Goal: Task Accomplishment & Management: Manage account settings

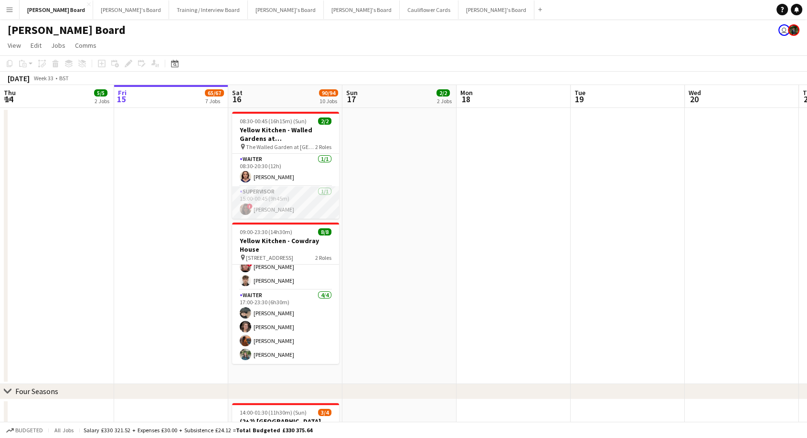
drag, startPoint x: 294, startPoint y: 166, endPoint x: 286, endPoint y: 188, distance: 23.1
click at [294, 167] on app-card-role "Waiter [DATE] 08:30-20:30 (12h) [PERSON_NAME]" at bounding box center [285, 170] width 107 height 32
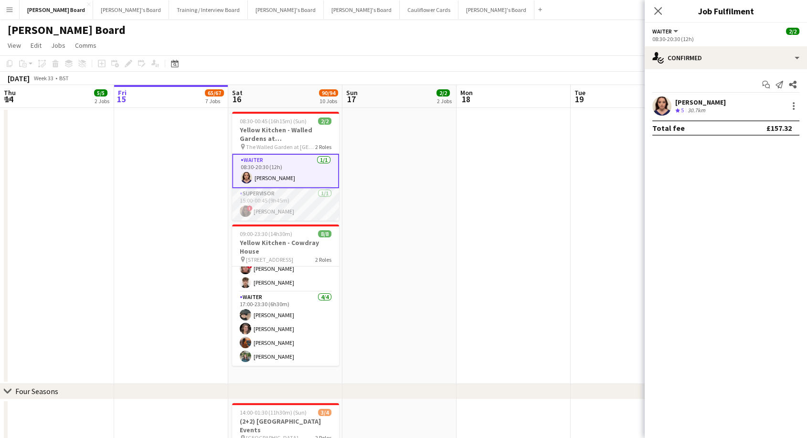
click at [287, 200] on app-card-role "Supervisor [DATE] 15:00-00:45 (9h45m) ! [PERSON_NAME]" at bounding box center [285, 204] width 107 height 32
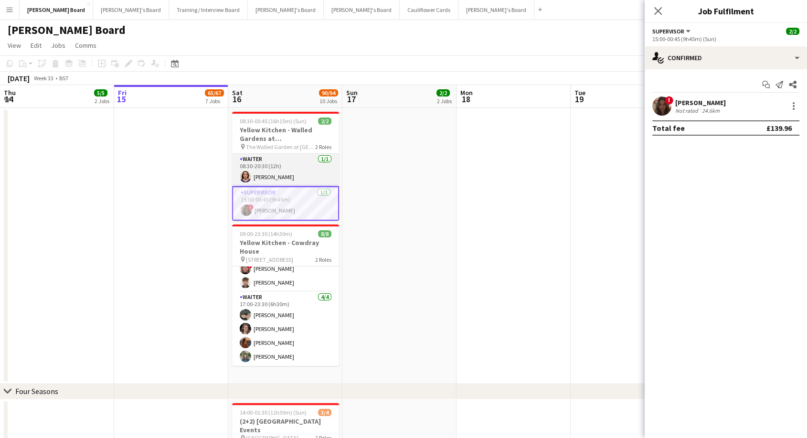
click at [290, 171] on app-card-role "Waiter [DATE] 08:30-20:30 (12h) [PERSON_NAME]" at bounding box center [285, 170] width 107 height 32
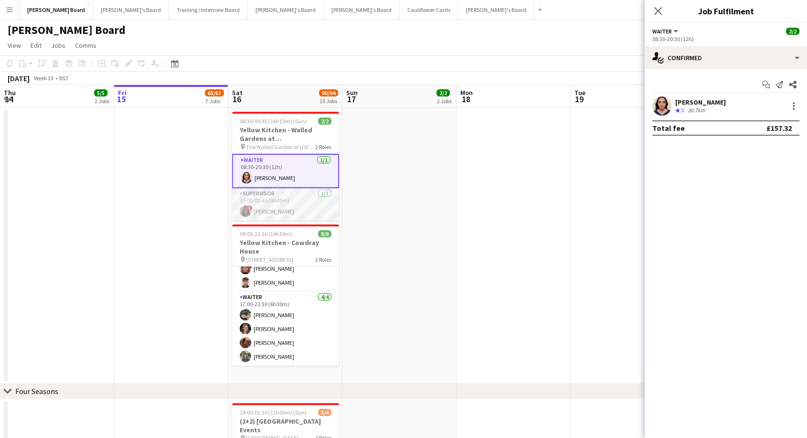
click at [279, 207] on app-card-role "Supervisor [DATE] 15:00-00:45 (9h45m) ! [PERSON_NAME]" at bounding box center [285, 204] width 107 height 32
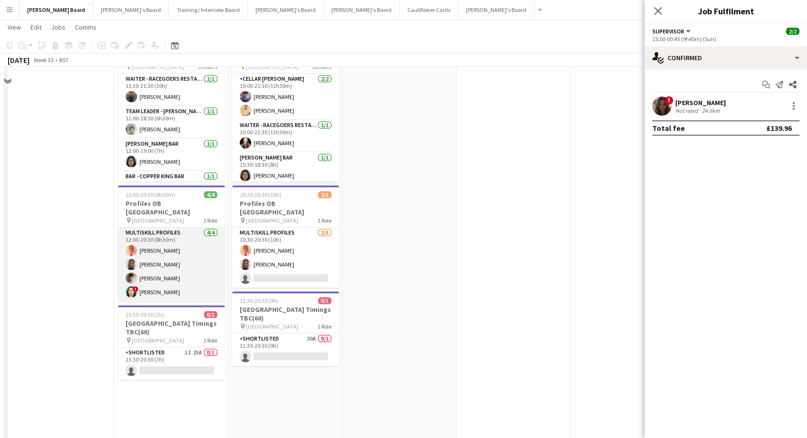
scroll to position [530, 0]
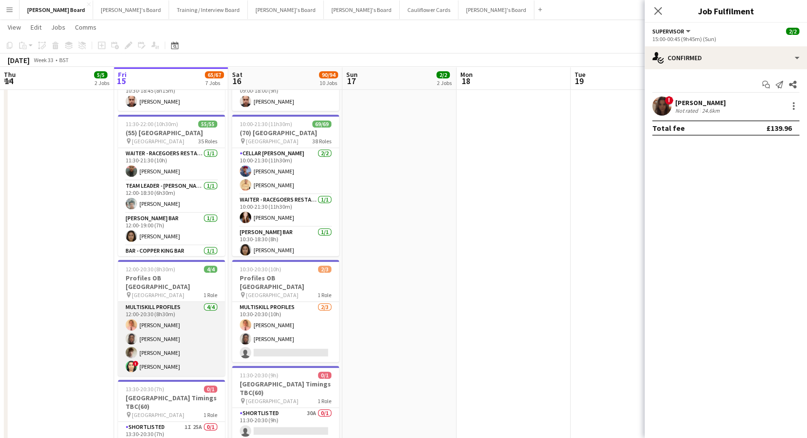
click at [181, 352] on app-card-role "MULTISKILL PROFILES [DATE] 12:00-20:30 (8h30m) [PERSON_NAME] [PERSON_NAME] [PER…" at bounding box center [171, 339] width 107 height 74
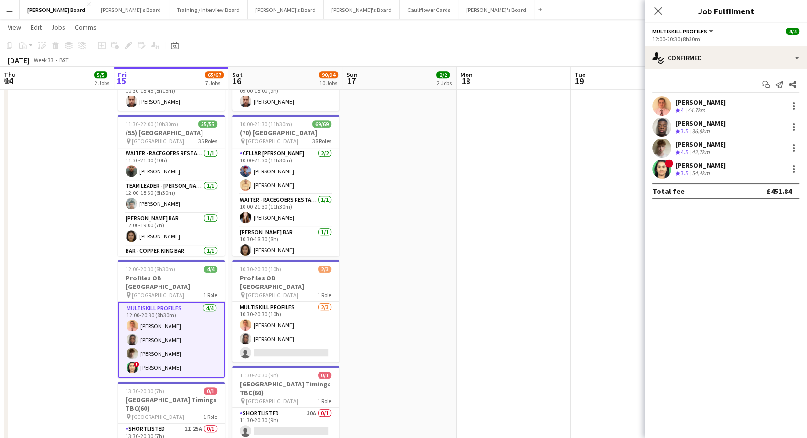
click at [689, 167] on div "[PERSON_NAME]" at bounding box center [700, 165] width 51 height 9
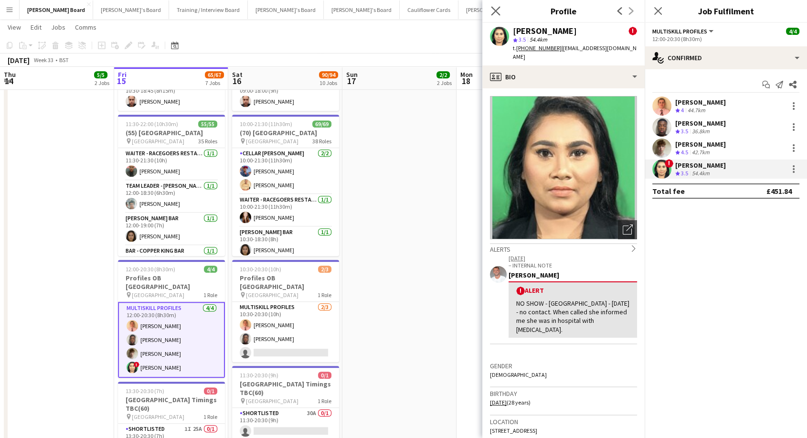
click at [500, 12] on app-icon "Close pop-in" at bounding box center [496, 11] width 14 height 14
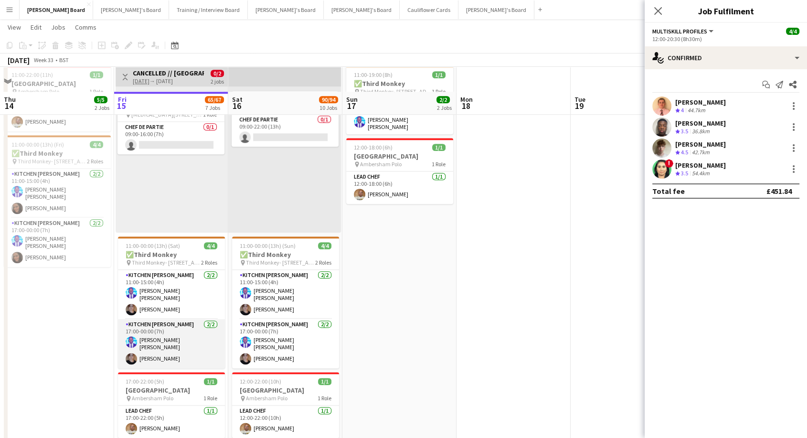
scroll to position [1115, 0]
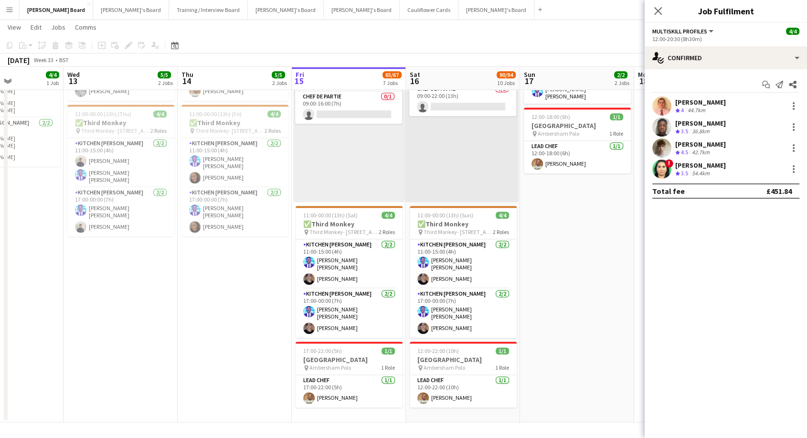
drag, startPoint x: 65, startPoint y: 318, endPoint x: 239, endPoint y: 338, distance: 175.4
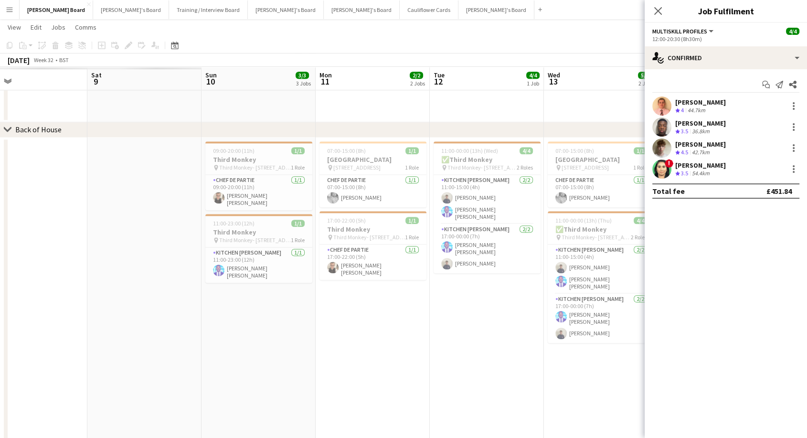
scroll to position [0, 255]
drag, startPoint x: 38, startPoint y: 393, endPoint x: 520, endPoint y: 369, distance: 482.8
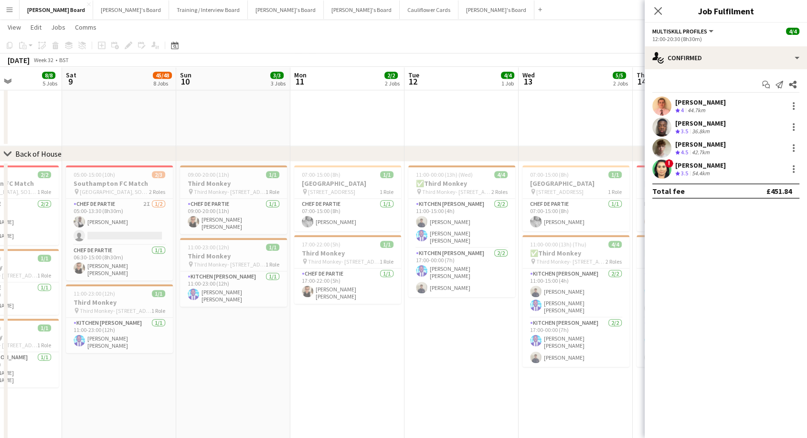
scroll to position [0, 257]
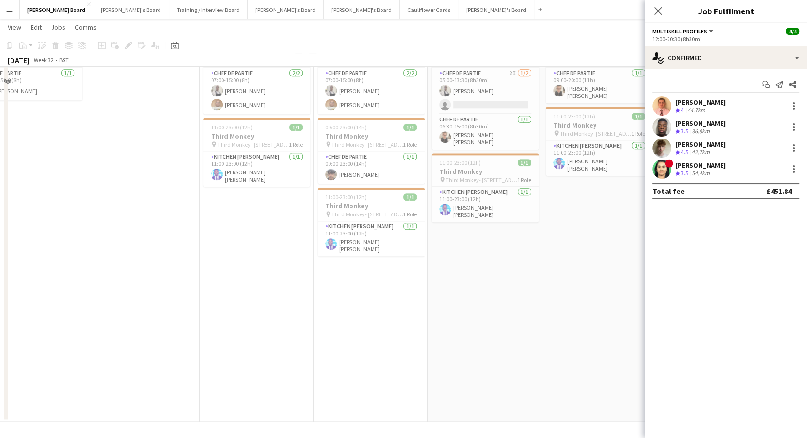
drag, startPoint x: 244, startPoint y: 378, endPoint x: 560, endPoint y: 366, distance: 315.3
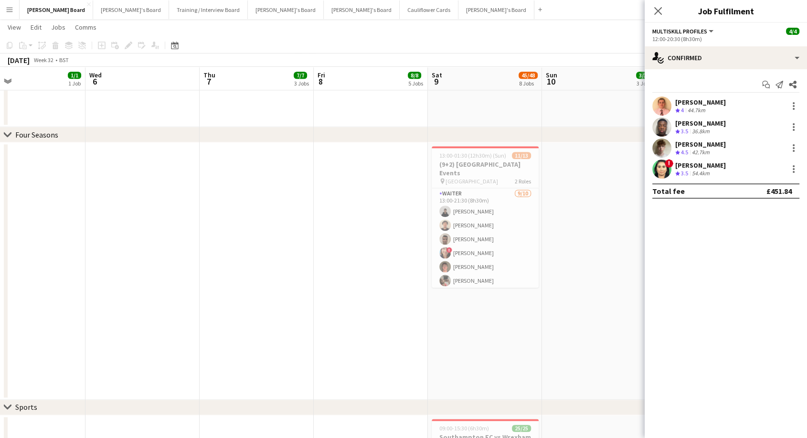
scroll to position [2043, 0]
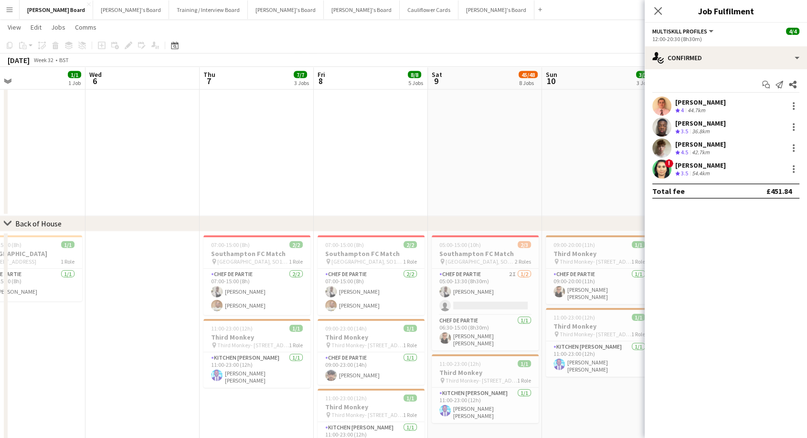
click at [168, 337] on app-date-cell at bounding box center [142, 427] width 114 height 391
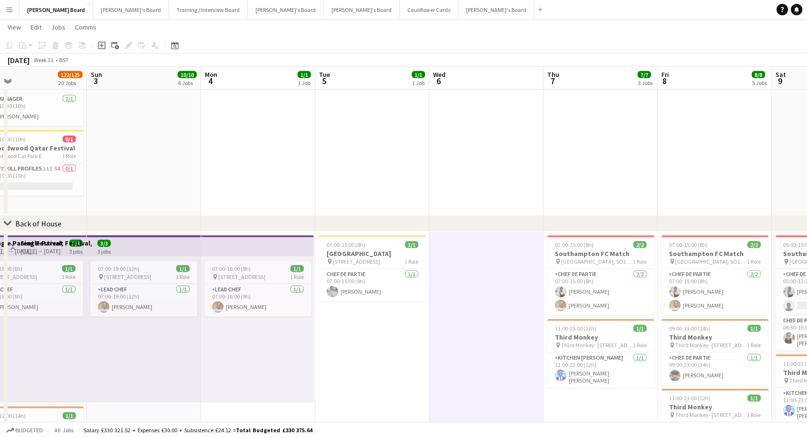
scroll to position [0, 255]
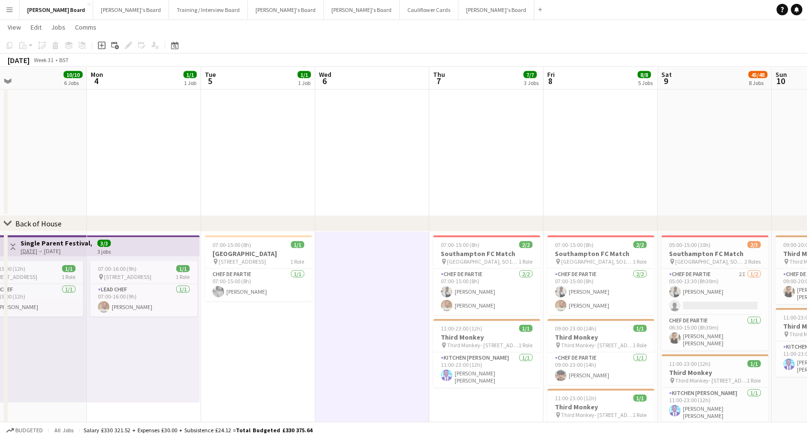
drag, startPoint x: 100, startPoint y: 287, endPoint x: 330, endPoint y: 301, distance: 230.5
click at [202, 341] on app-date-cell "07:00-15:00 (8h) 1/1 [GEOGRAPHIC_DATA] pin Woking, GU21 4YH 1 Role Chef de Part…" at bounding box center [258, 427] width 114 height 391
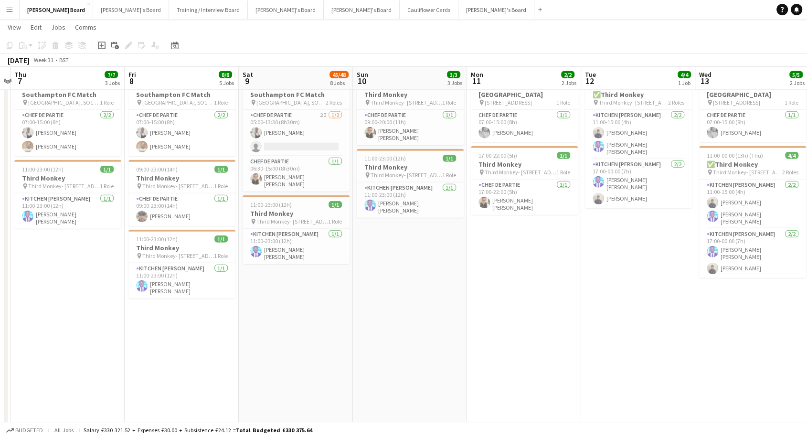
scroll to position [0, 254]
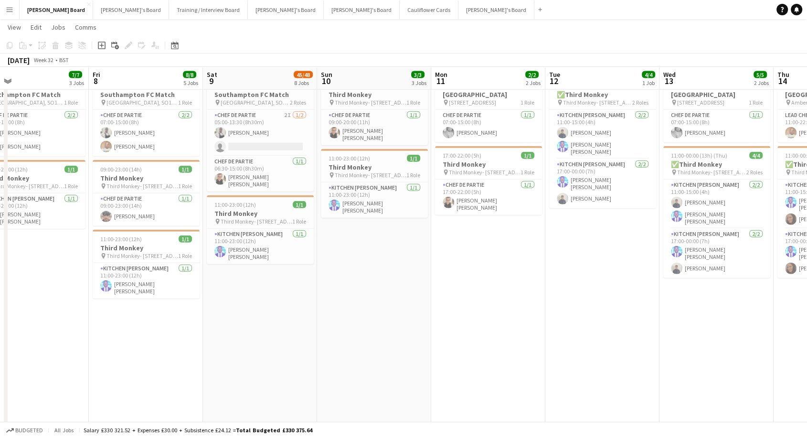
drag, startPoint x: 479, startPoint y: 305, endPoint x: 25, endPoint y: 315, distance: 454.1
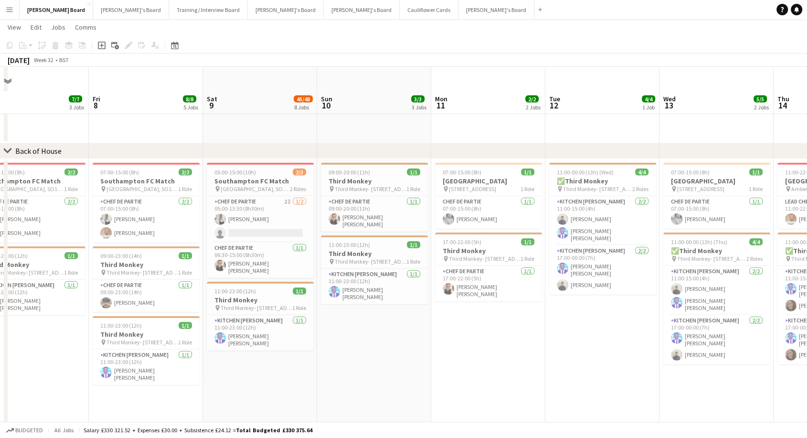
scroll to position [2043, 0]
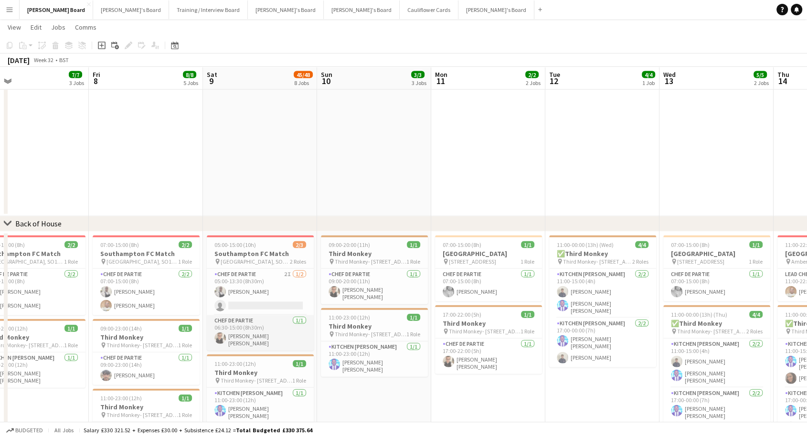
click at [269, 337] on app-card-role "Chef de Partie [DATE] 06:30-15:00 (8h30m) [PERSON_NAME] [PERSON_NAME]" at bounding box center [260, 332] width 107 height 35
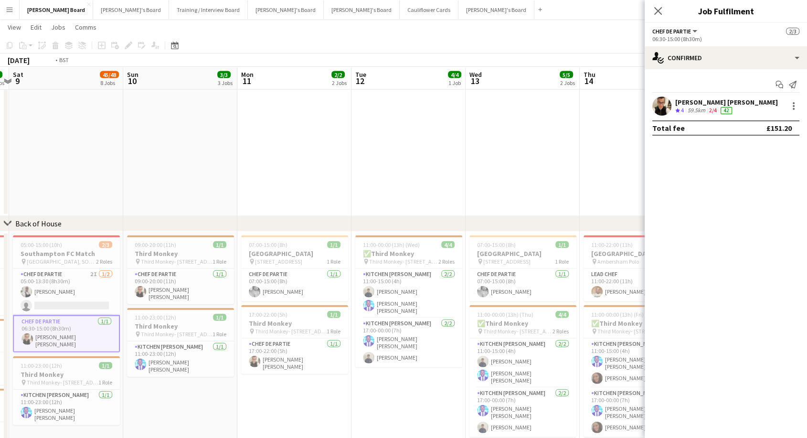
scroll to position [0, 358]
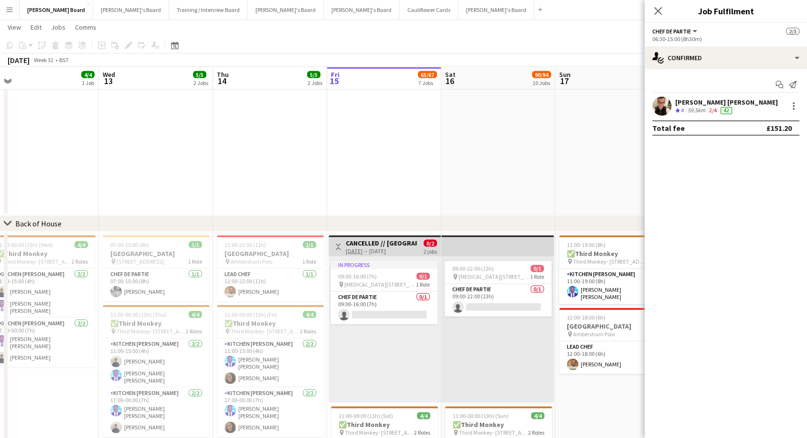
drag, startPoint x: 560, startPoint y: 418, endPoint x: 0, endPoint y: 362, distance: 563.3
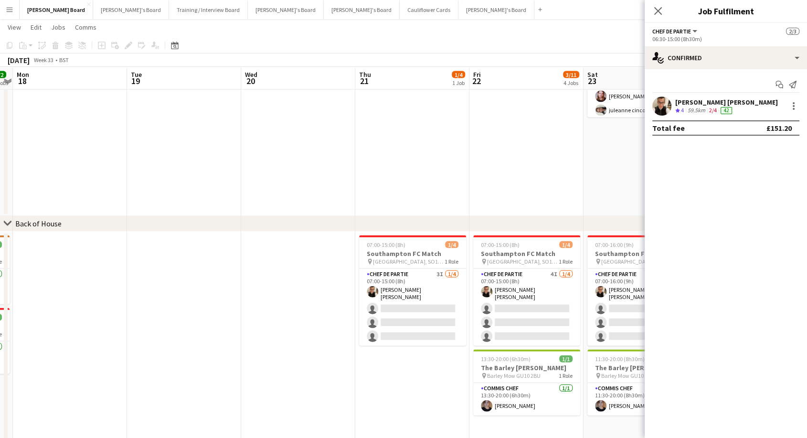
scroll to position [0, 329]
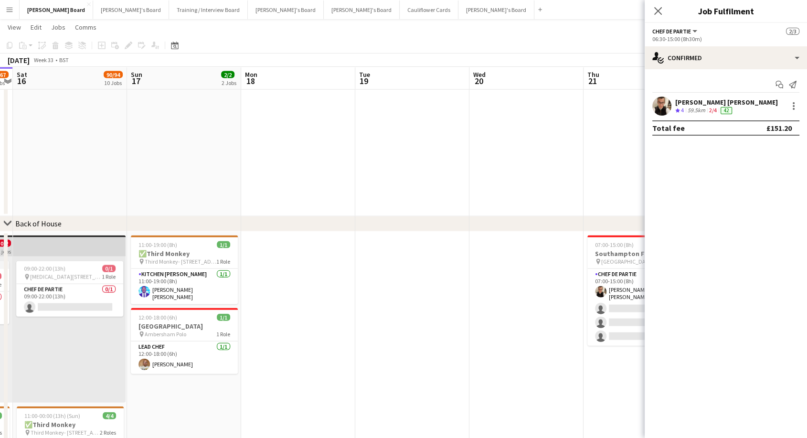
drag, startPoint x: 428, startPoint y: 331, endPoint x: 0, endPoint y: 324, distance: 428.3
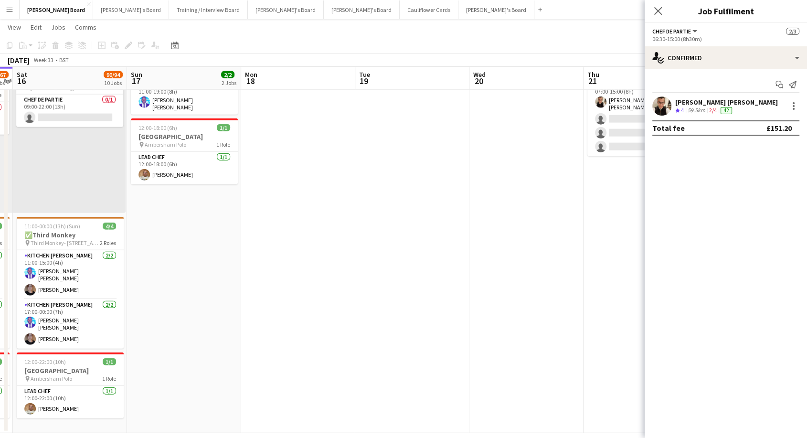
scroll to position [2243, 0]
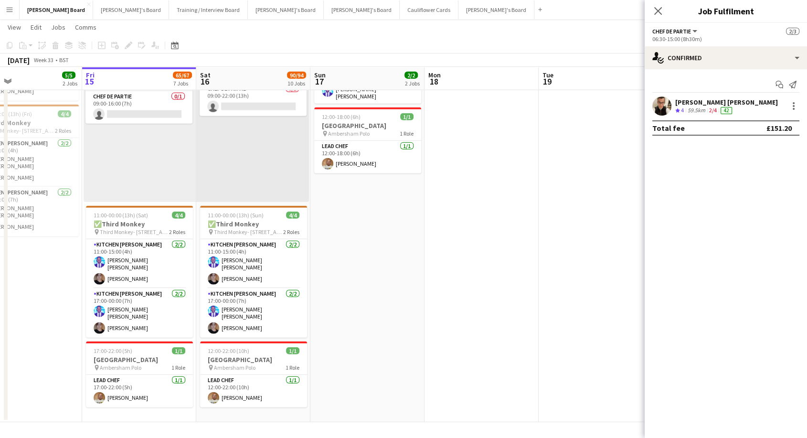
drag, startPoint x: 152, startPoint y: 290, endPoint x: 335, endPoint y: 346, distance: 191.2
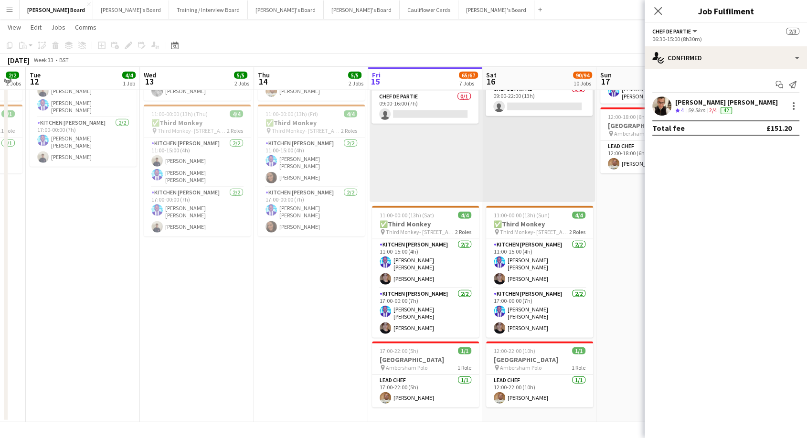
scroll to position [0, 201]
drag, startPoint x: 46, startPoint y: 318, endPoint x: 334, endPoint y: 345, distance: 289.2
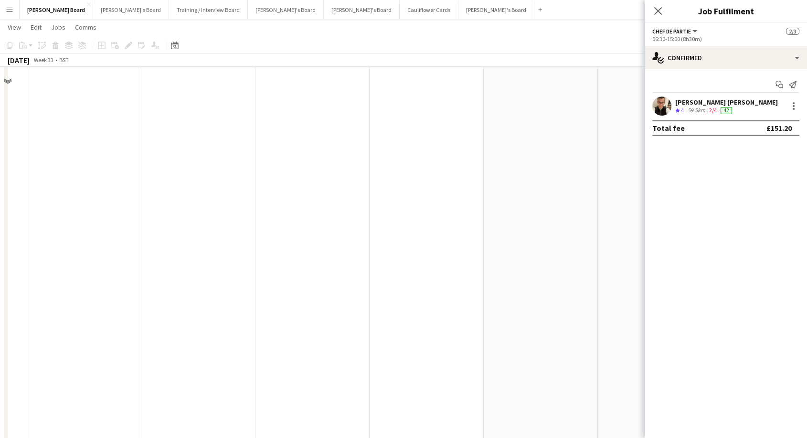
scroll to position [599, 0]
drag, startPoint x: 273, startPoint y: 268, endPoint x: 615, endPoint y: 272, distance: 342.3
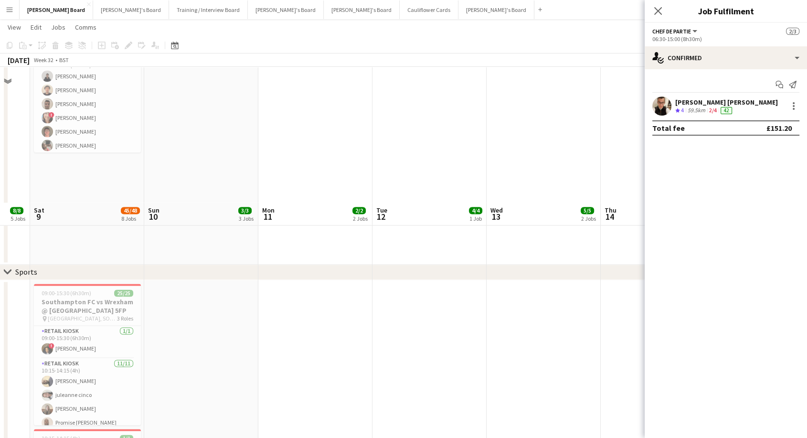
scroll to position [1485, 0]
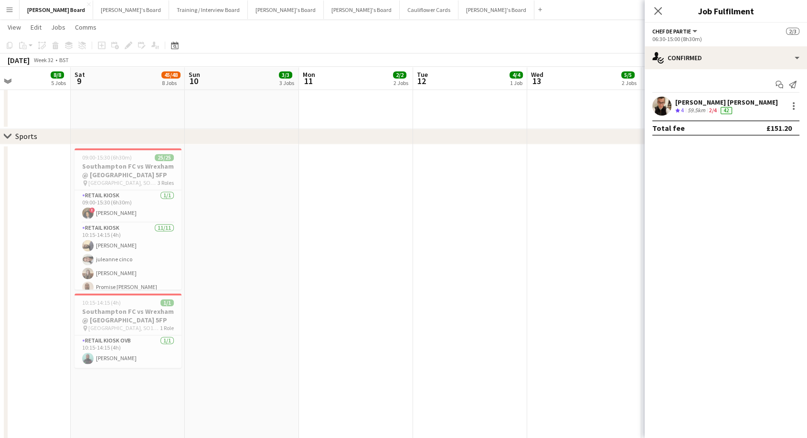
drag, startPoint x: 189, startPoint y: 297, endPoint x: 227, endPoint y: 302, distance: 38.5
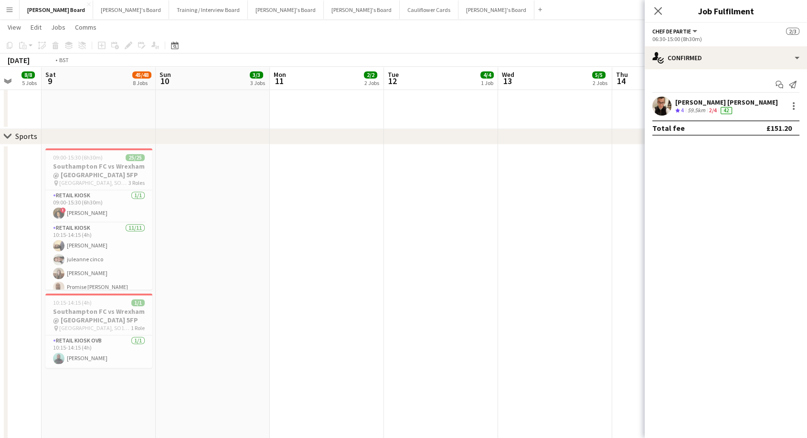
scroll to position [0, 430]
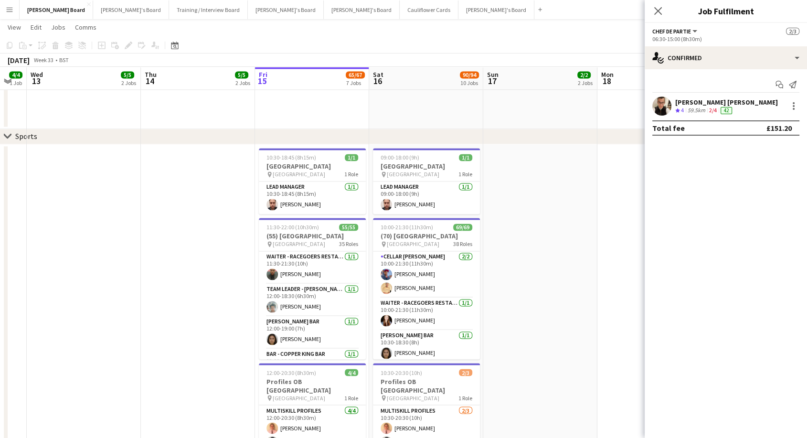
drag, startPoint x: 499, startPoint y: 251, endPoint x: 0, endPoint y: 263, distance: 499.5
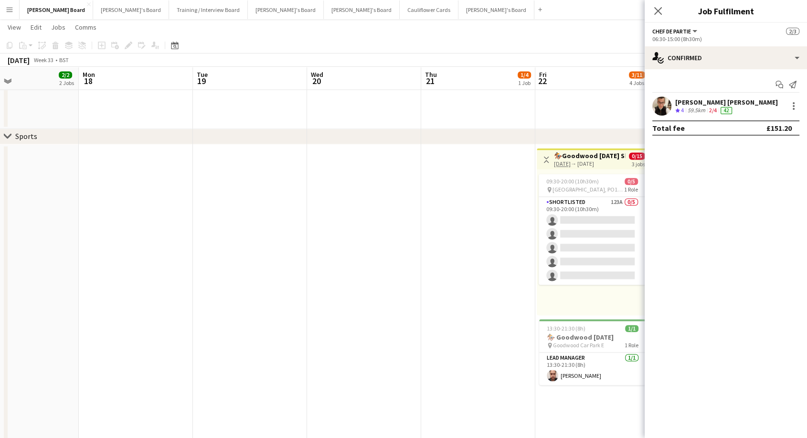
drag, startPoint x: 150, startPoint y: 252, endPoint x: 0, endPoint y: 253, distance: 150.4
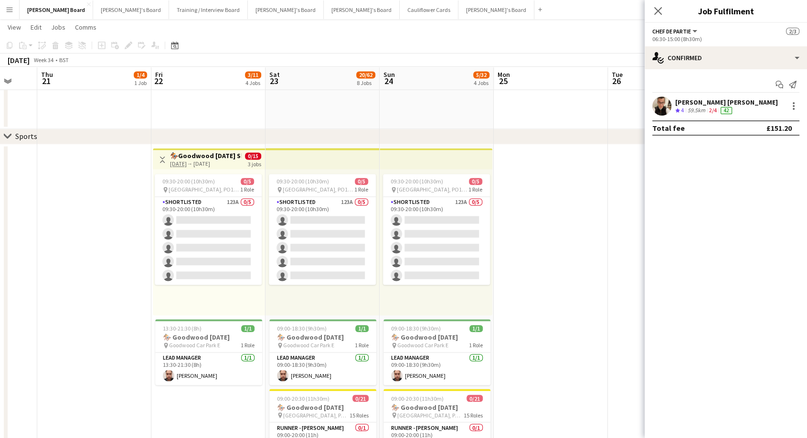
drag, startPoint x: 384, startPoint y: 251, endPoint x: 0, endPoint y: 256, distance: 383.9
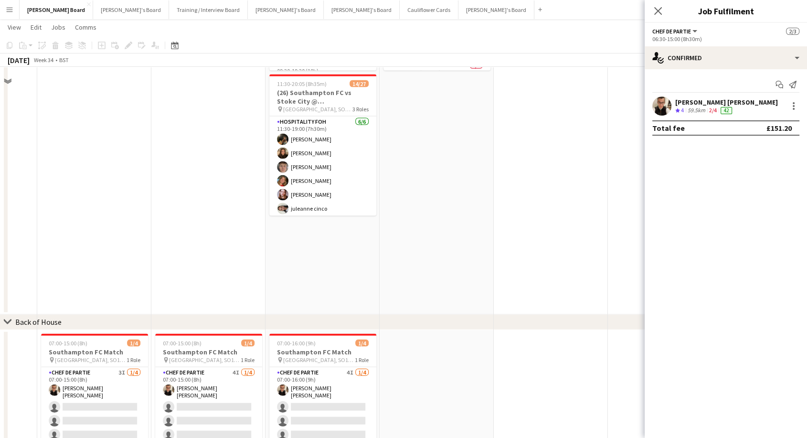
scroll to position [1856, 0]
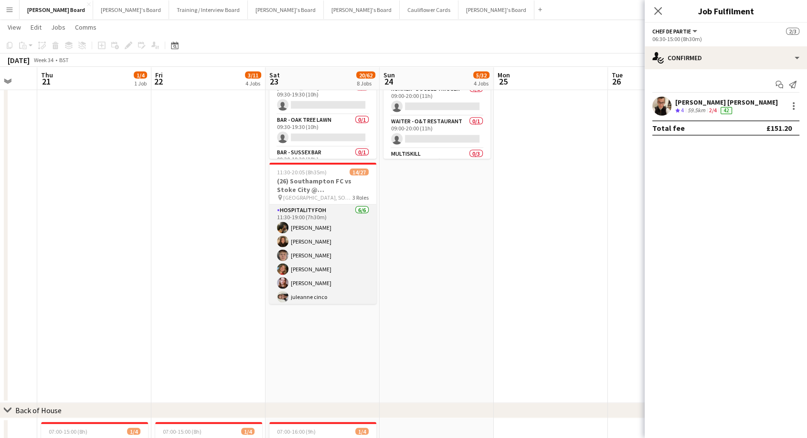
click at [367, 242] on app-card-role "Hospitality FOH [DATE] 11:30-19:00 (7h30m) [PERSON_NAME] [PERSON_NAME] [PERSON_…" at bounding box center [322, 256] width 107 height 102
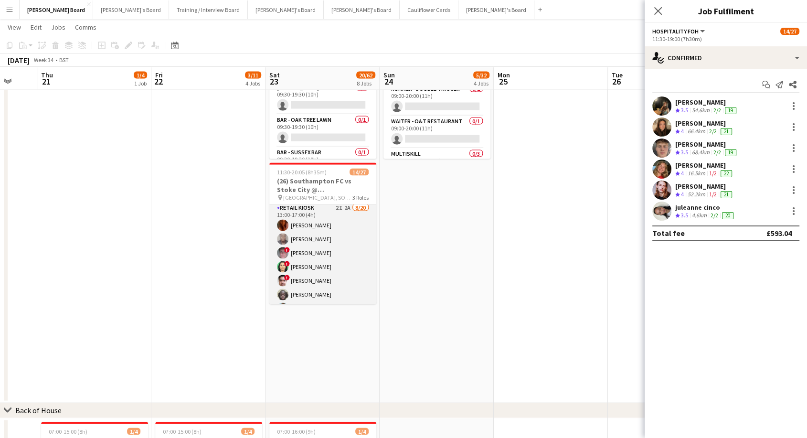
scroll to position [159, 0]
click at [332, 257] on app-card-role "Retail Kiosk 2I 2A [DATE] 13:00-17:00 (4h) [PERSON_NAME] [PERSON_NAME] ! [PERSO…" at bounding box center [322, 297] width 107 height 296
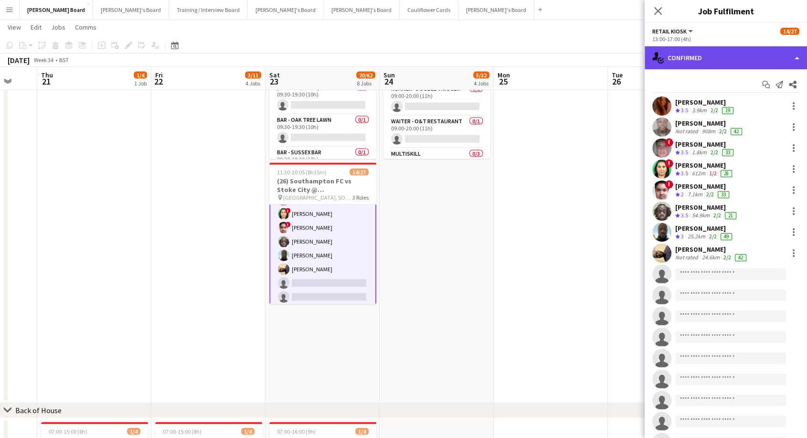
click at [703, 63] on div "single-neutral-actions-check-2 Confirmed" at bounding box center [726, 57] width 162 height 23
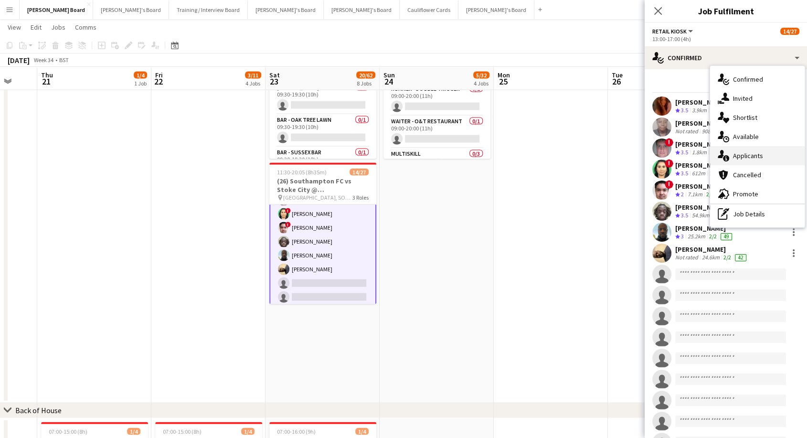
click at [742, 161] on div "single-neutral-actions-information Applicants" at bounding box center [757, 155] width 95 height 19
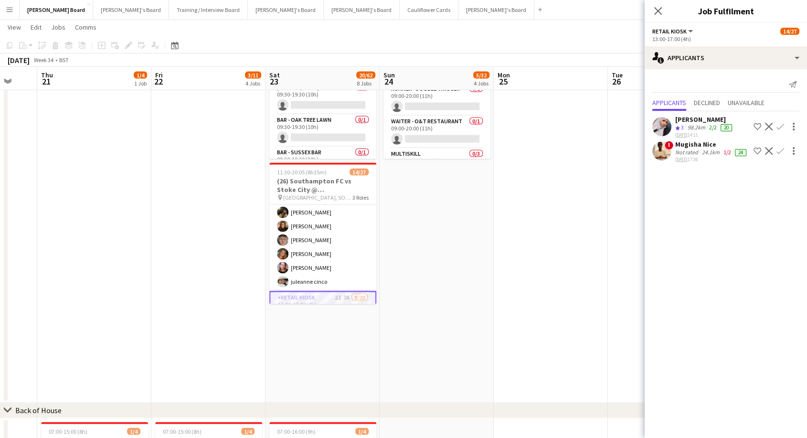
scroll to position [0, 0]
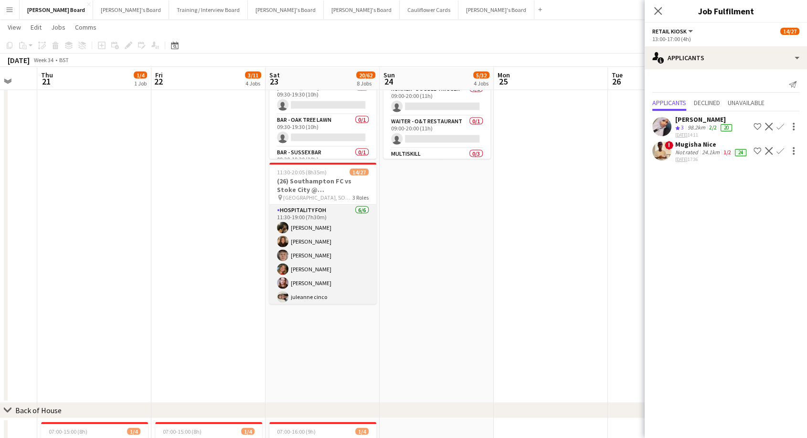
click at [313, 242] on app-card-role "Hospitality FOH [DATE] 11:30-19:00 (7h30m) [PERSON_NAME] [PERSON_NAME] [PERSON_…" at bounding box center [322, 256] width 107 height 102
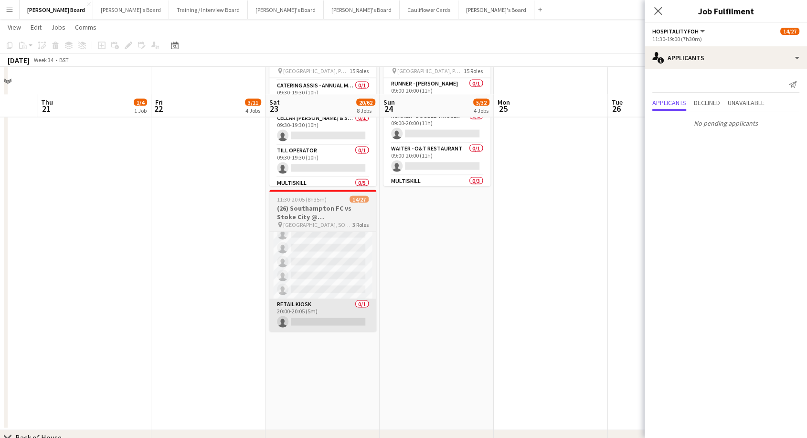
scroll to position [1856, 0]
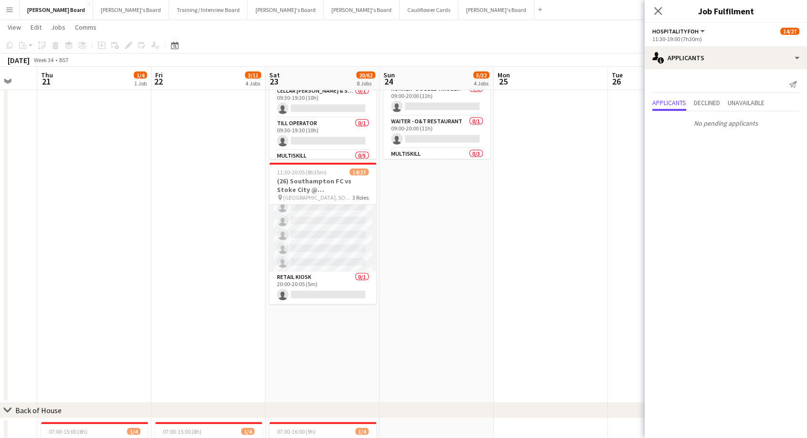
click at [303, 264] on app-card-role "Retail Kiosk 2I 2A [DATE] 13:00-17:00 (4h) [PERSON_NAME] [PERSON_NAME] ! [PERSO…" at bounding box center [322, 124] width 107 height 296
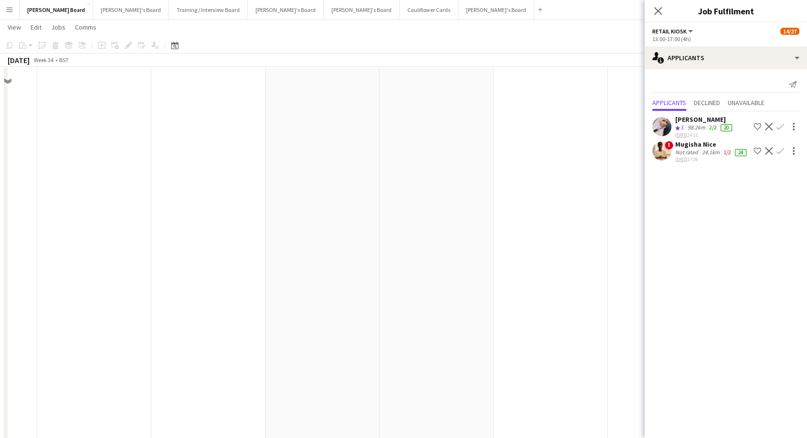
scroll to position [742, 0]
drag, startPoint x: 41, startPoint y: 243, endPoint x: 521, endPoint y: 203, distance: 481.9
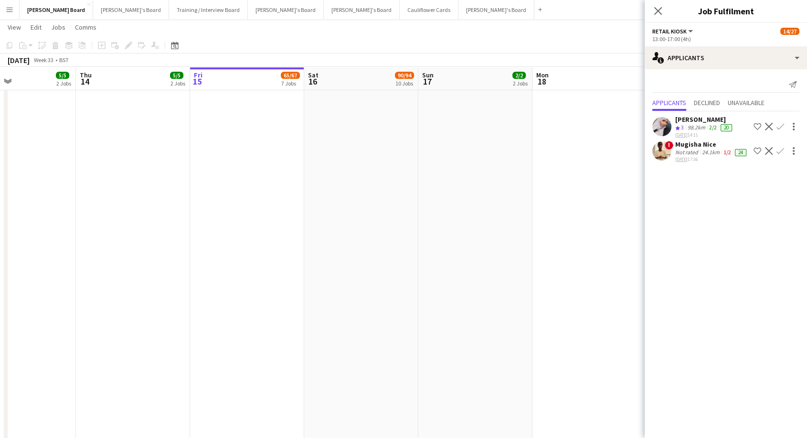
scroll to position [0, 263]
drag, startPoint x: 85, startPoint y: 220, endPoint x: 646, endPoint y: 214, distance: 561.5
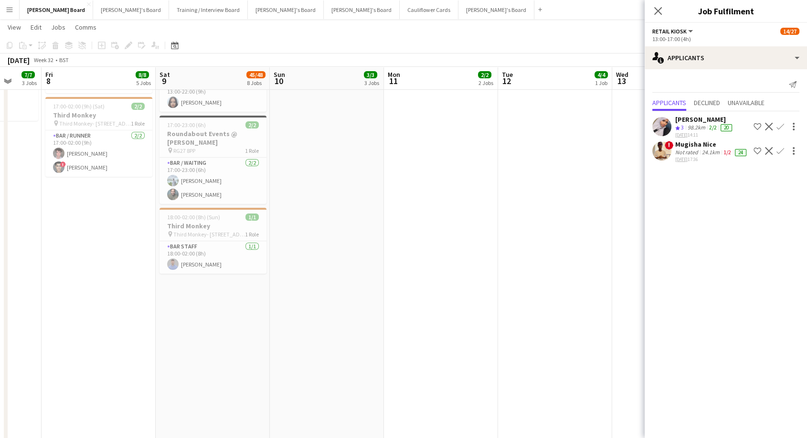
scroll to position [0, 239]
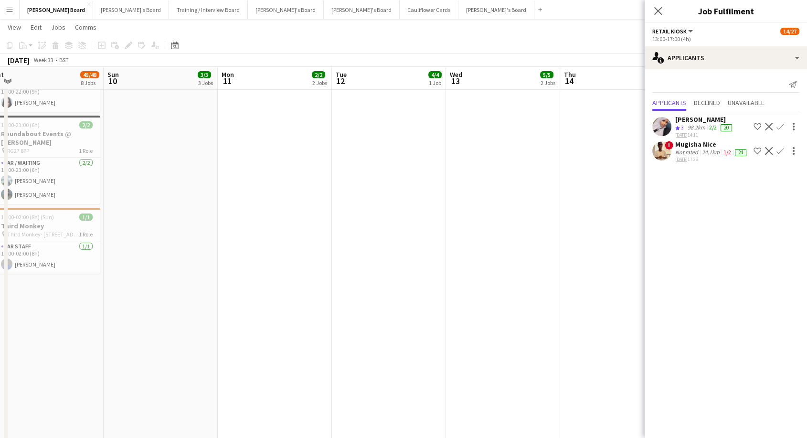
drag, startPoint x: 109, startPoint y: 225, endPoint x: 589, endPoint y: 221, distance: 480.3
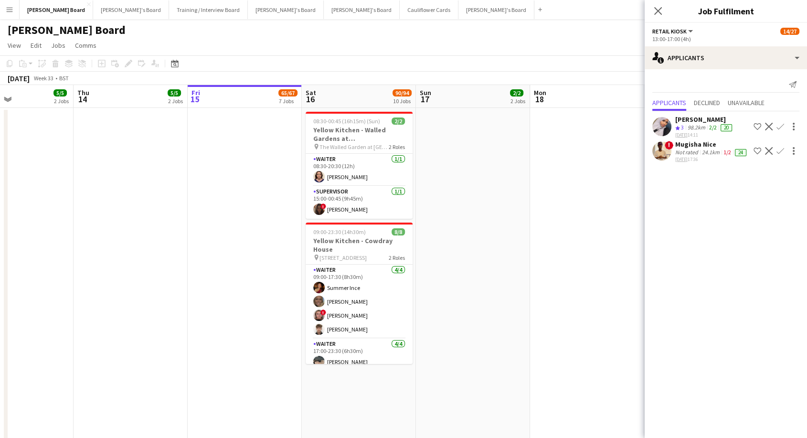
scroll to position [0, 269]
drag, startPoint x: 621, startPoint y: 222, endPoint x: 134, endPoint y: 253, distance: 487.9
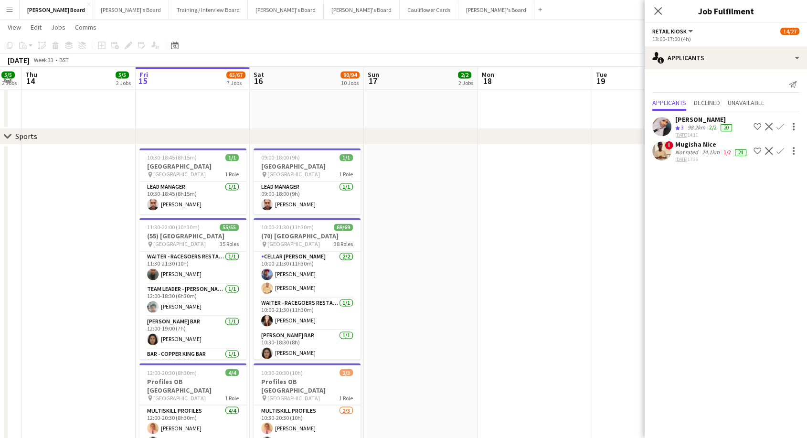
scroll to position [0, 265]
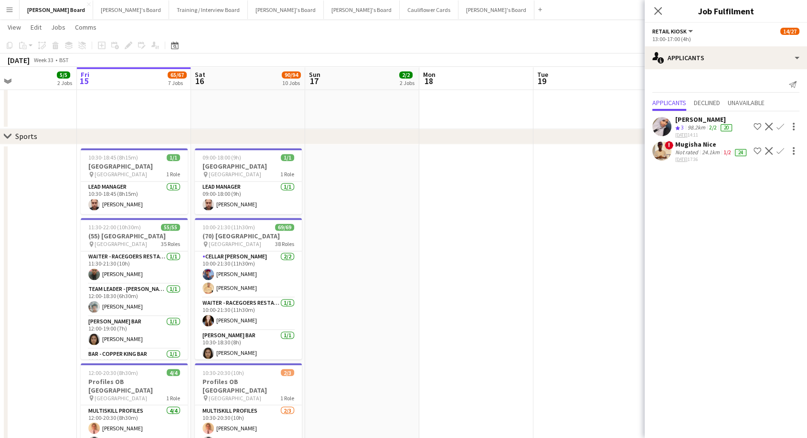
drag, startPoint x: 551, startPoint y: 269, endPoint x: 441, endPoint y: 291, distance: 112.4
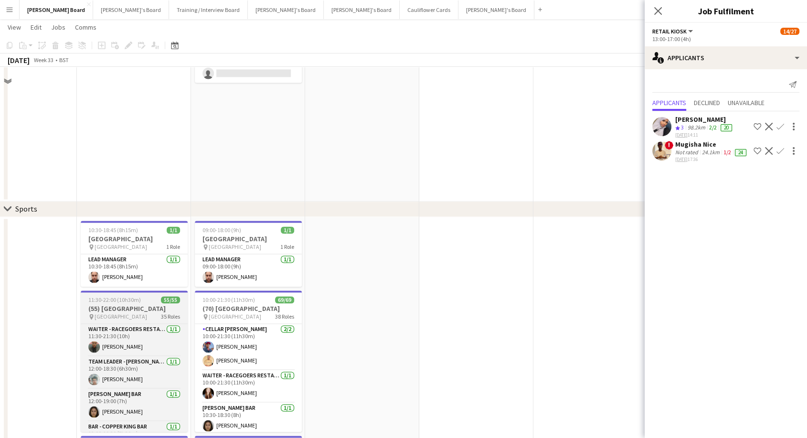
scroll to position [1485, 0]
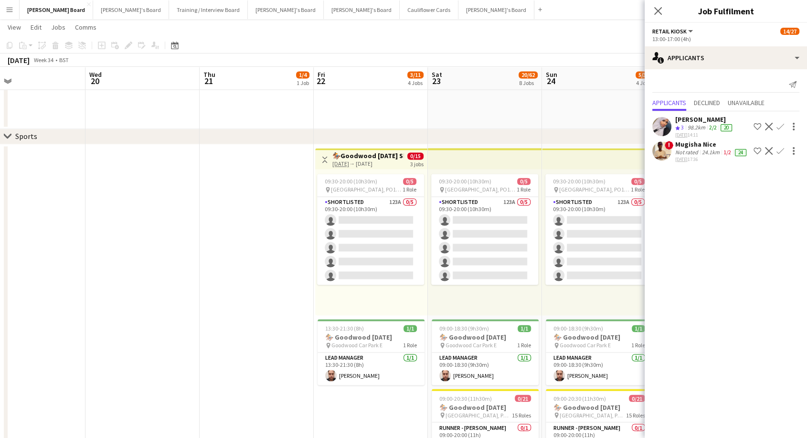
drag, startPoint x: 562, startPoint y: 216, endPoint x: 0, endPoint y: 253, distance: 563.1
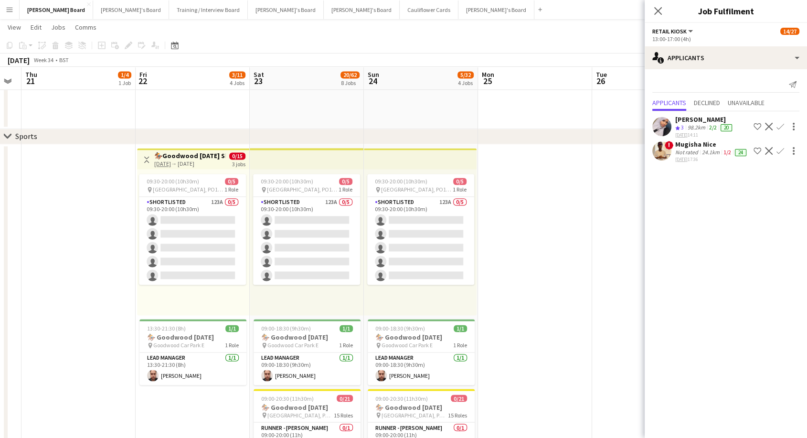
scroll to position [0, 470]
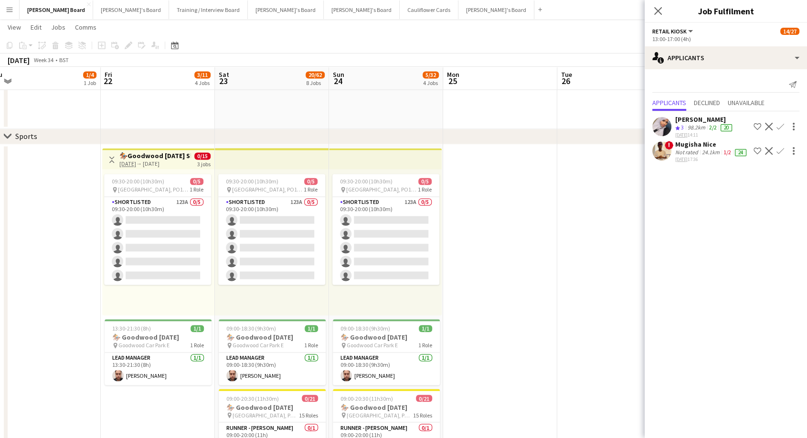
drag, startPoint x: 213, startPoint y: 225, endPoint x: 0, endPoint y: 265, distance: 216.7
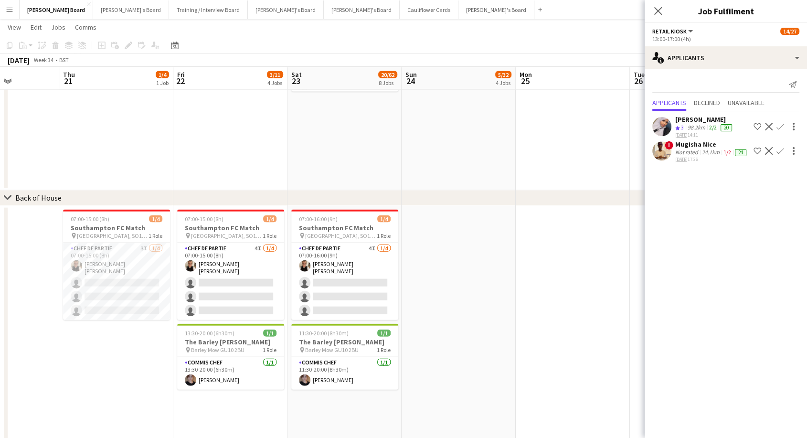
scroll to position [0, 397]
drag, startPoint x: 65, startPoint y: 370, endPoint x: 138, endPoint y: 369, distance: 73.0
click at [121, 283] on app-card-role "Chef de Partie 3I [DATE] 07:00-15:00 (8h) [PERSON_NAME] [PERSON_NAME] single-ne…" at bounding box center [116, 281] width 107 height 77
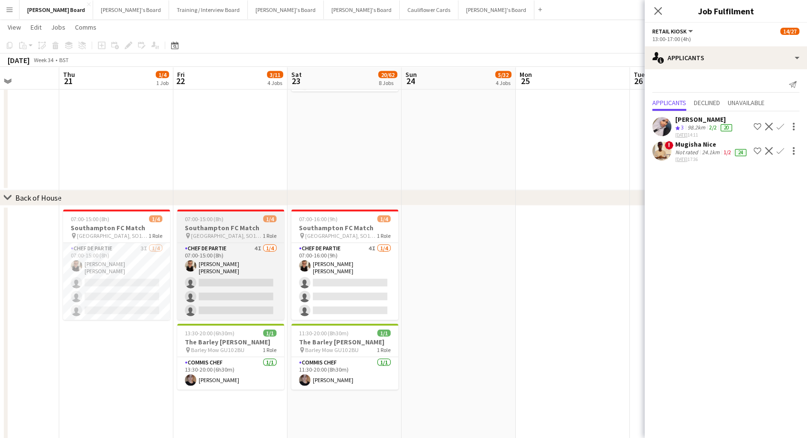
scroll to position [0, 397]
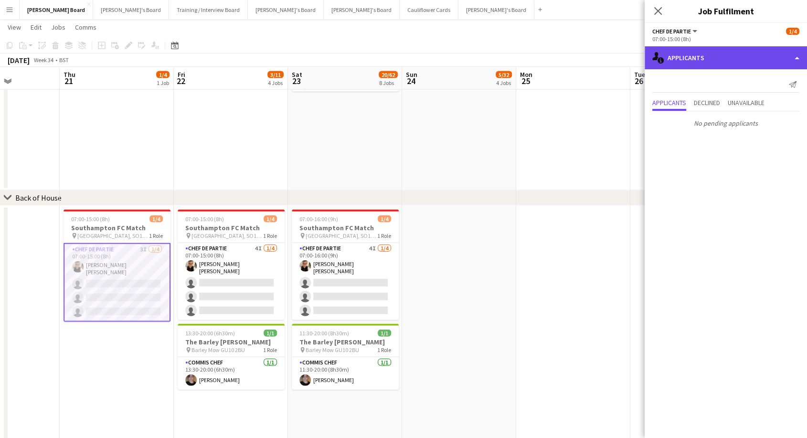
click at [717, 66] on div "single-neutral-actions-information Applicants" at bounding box center [726, 57] width 162 height 23
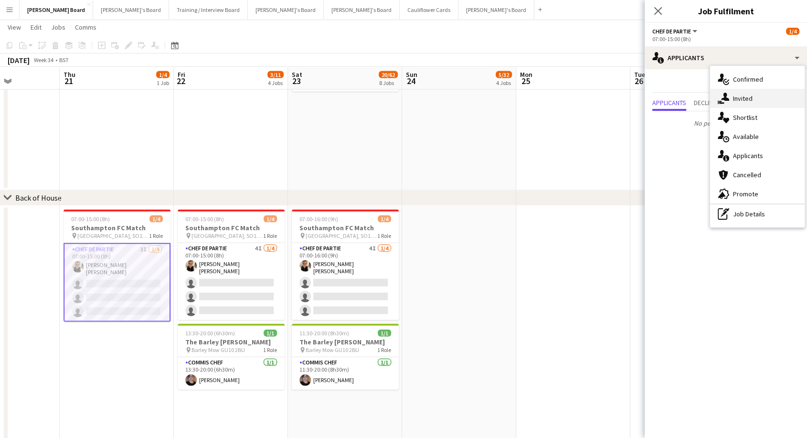
click at [744, 103] on div "single-neutral-actions-share-1 Invited" at bounding box center [757, 98] width 95 height 19
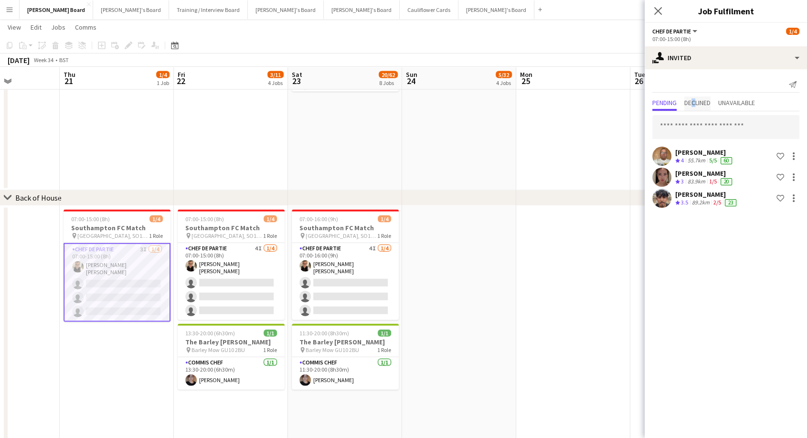
click at [695, 100] on span "Declined" at bounding box center [697, 102] width 26 height 7
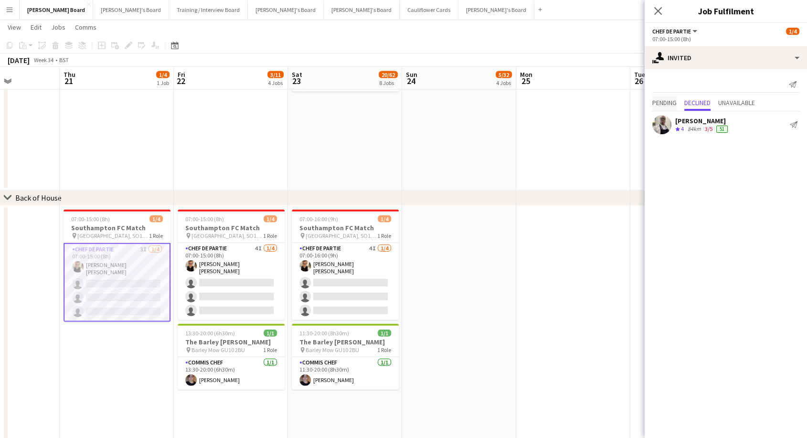
click at [669, 108] on span "Pending" at bounding box center [664, 103] width 24 height 14
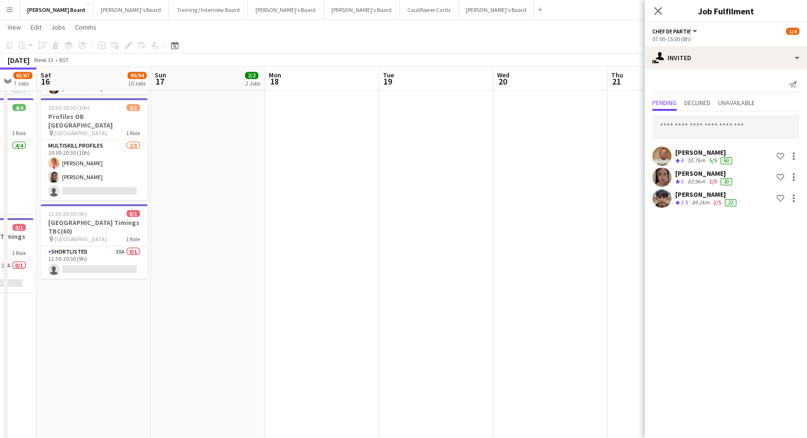
scroll to position [0, 191]
drag, startPoint x: 148, startPoint y: 228, endPoint x: 577, endPoint y: 219, distance: 429.3
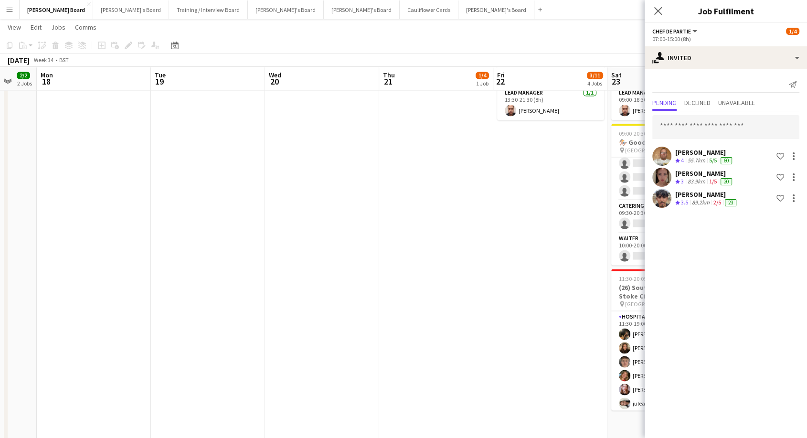
scroll to position [0, 382]
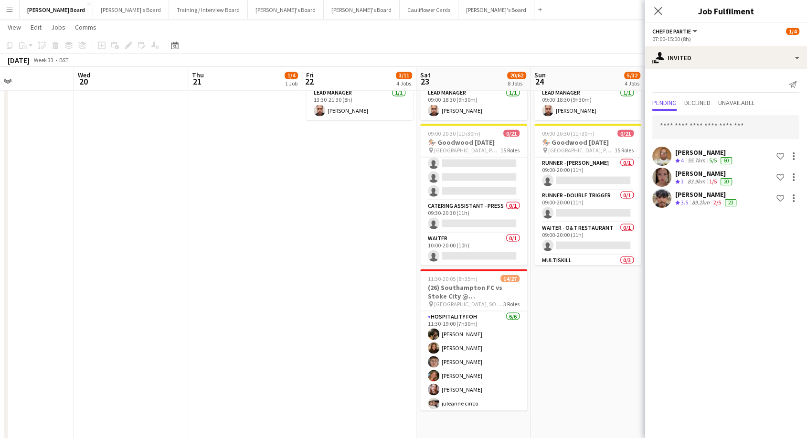
drag, startPoint x: 554, startPoint y: 266, endPoint x: 134, endPoint y: 307, distance: 421.6
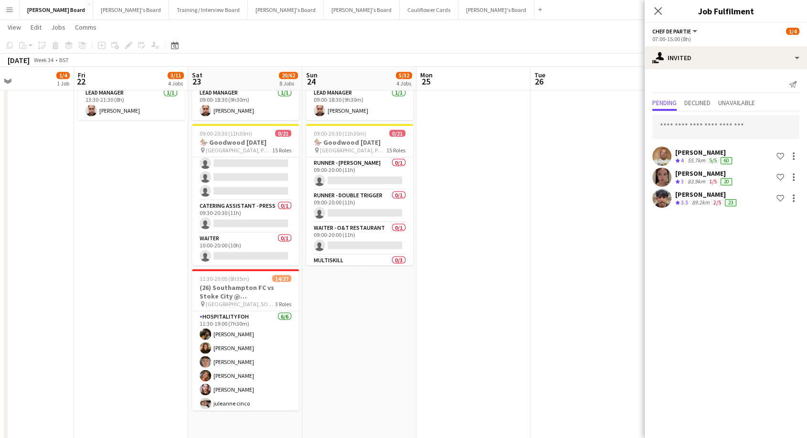
scroll to position [0, 446]
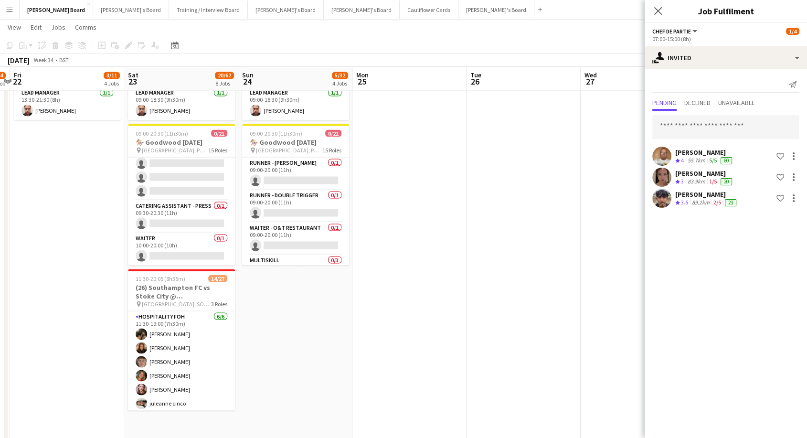
drag, startPoint x: 361, startPoint y: 294, endPoint x: 69, endPoint y: 341, distance: 295.6
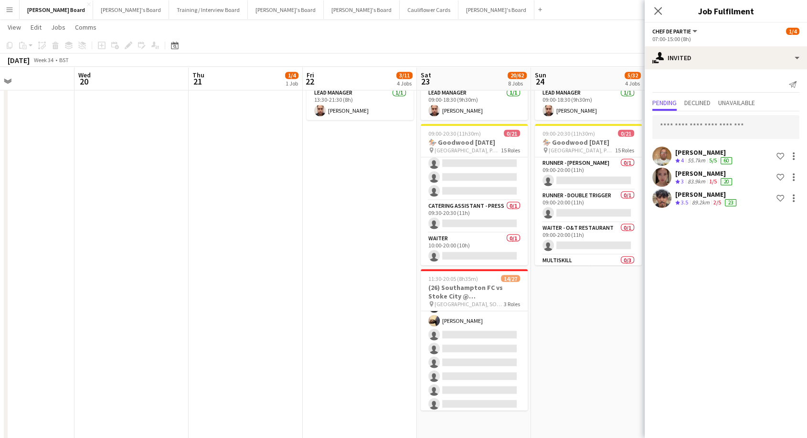
scroll to position [0, 295]
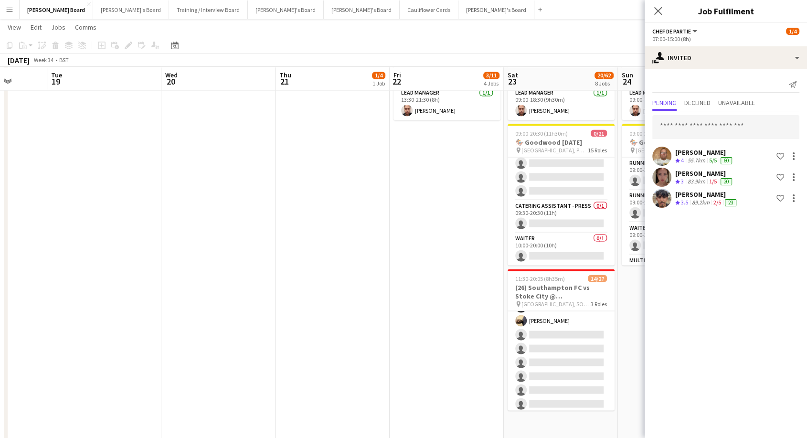
drag, startPoint x: 32, startPoint y: 283, endPoint x: 449, endPoint y: 232, distance: 419.9
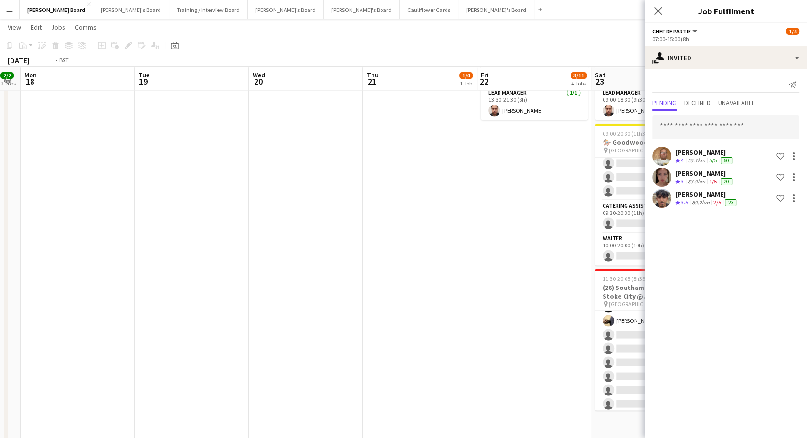
scroll to position [0, 228]
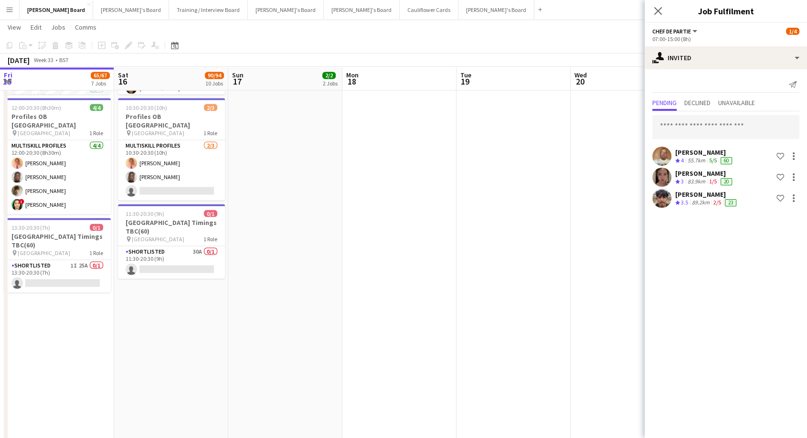
drag, startPoint x: 93, startPoint y: 243, endPoint x: 546, endPoint y: 215, distance: 453.9
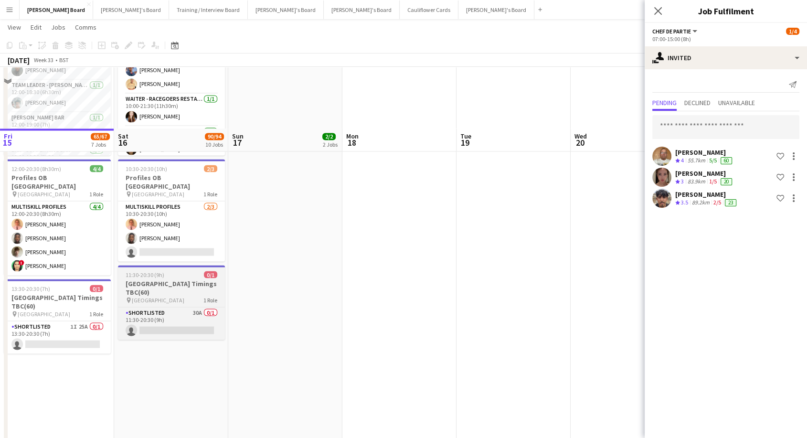
scroll to position [1644, 0]
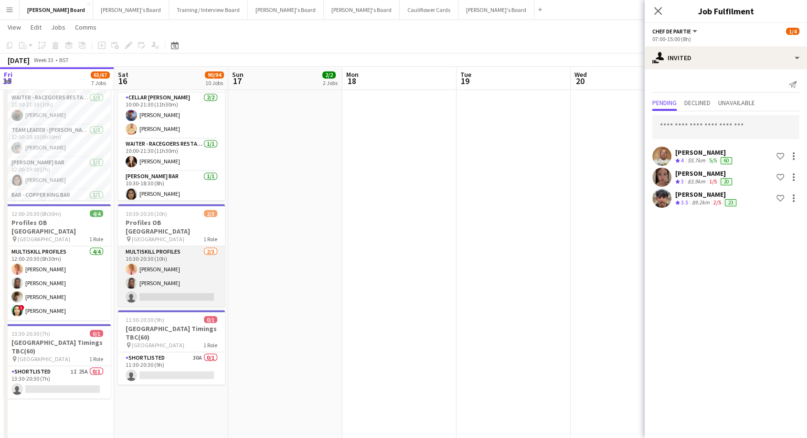
click at [149, 287] on app-card-role "MULTISKILL PROFILES [DATE] 10:30-20:30 (10h) [PERSON_NAME] [PERSON_NAME] single…" at bounding box center [171, 276] width 107 height 60
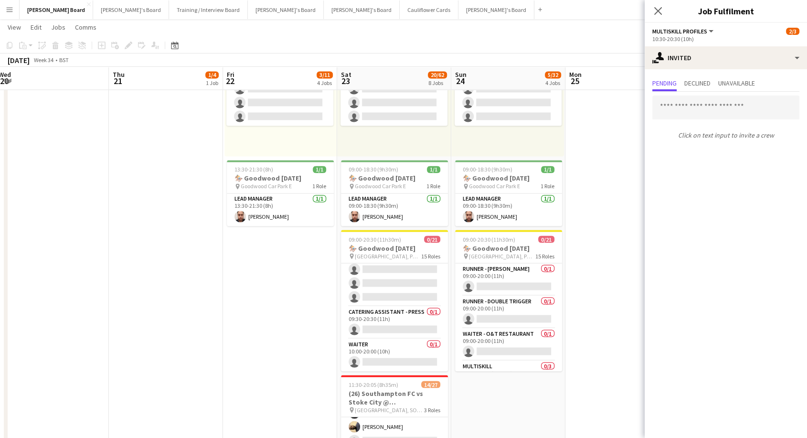
drag, startPoint x: 611, startPoint y: 224, endPoint x: 32, endPoint y: 295, distance: 582.9
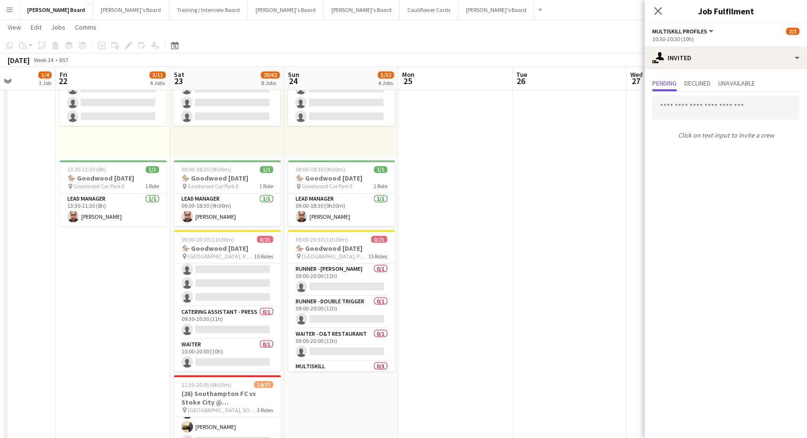
drag, startPoint x: 514, startPoint y: 280, endPoint x: 345, endPoint y: 306, distance: 171.5
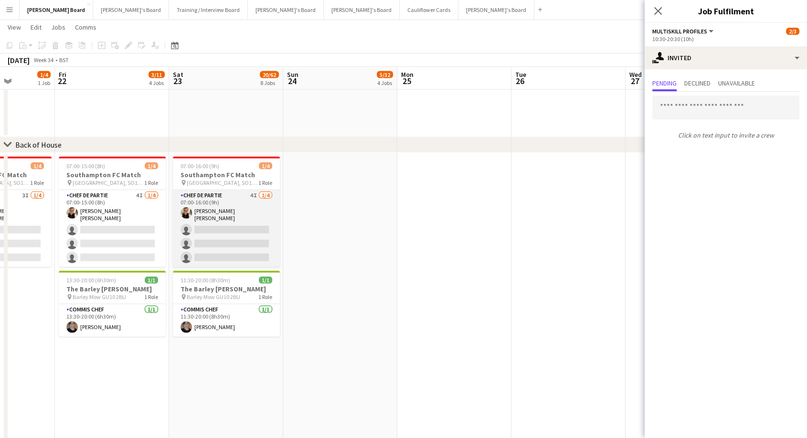
scroll to position [2243, 0]
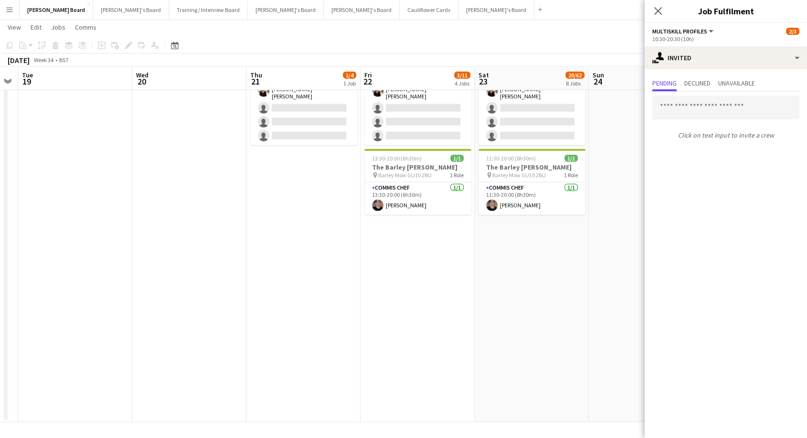
drag, startPoint x: 42, startPoint y: 269, endPoint x: 328, endPoint y: 316, distance: 289.8
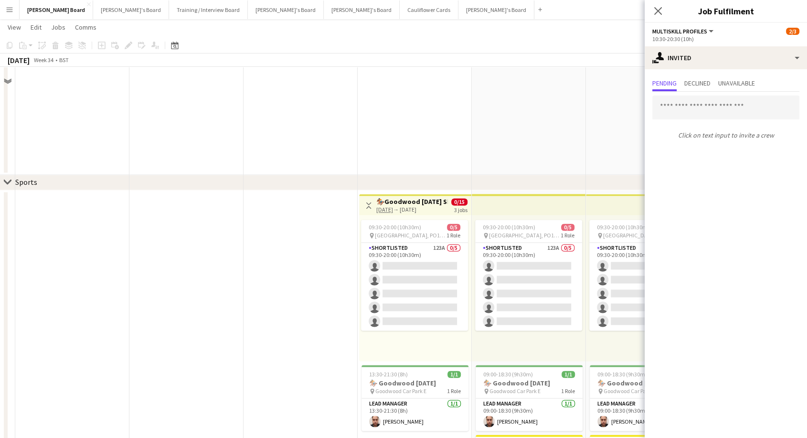
scroll to position [1501, 0]
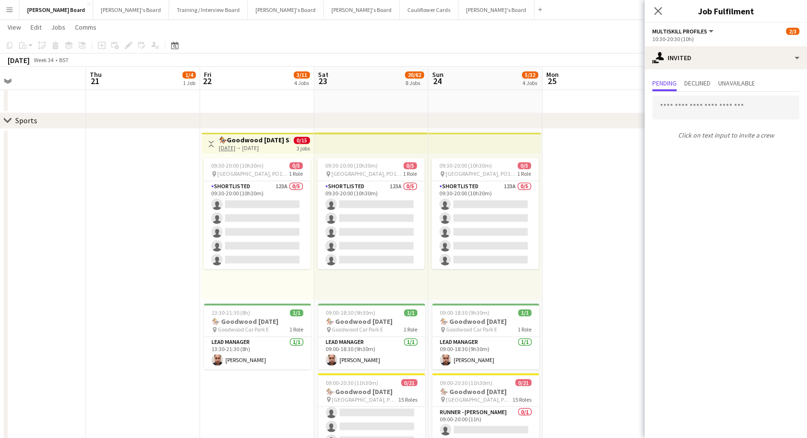
drag, startPoint x: 310, startPoint y: 228, endPoint x: 152, endPoint y: 205, distance: 159.1
click at [659, 12] on icon at bounding box center [657, 10] width 9 height 9
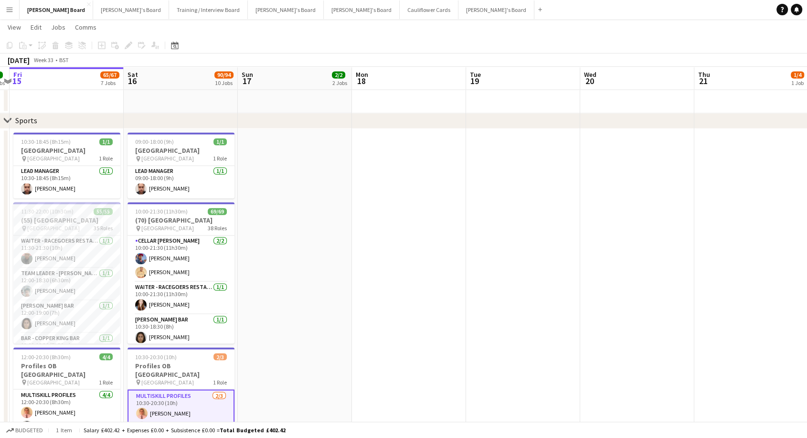
drag, startPoint x: 101, startPoint y: 248, endPoint x: 703, endPoint y: 261, distance: 601.7
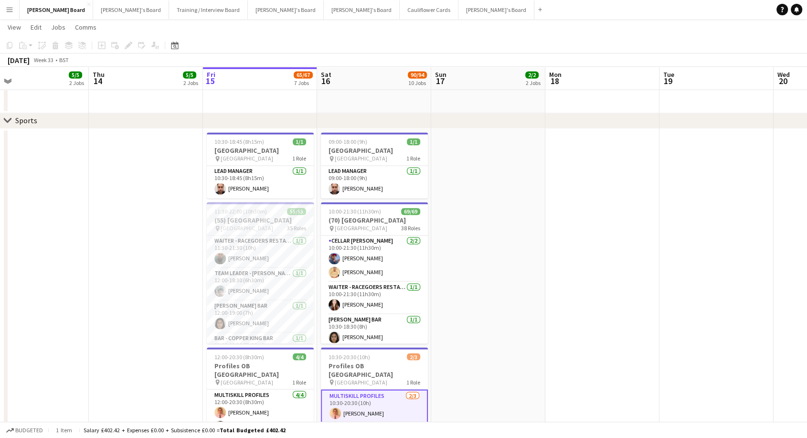
drag, startPoint x: 173, startPoint y: 275, endPoint x: 354, endPoint y: 267, distance: 181.1
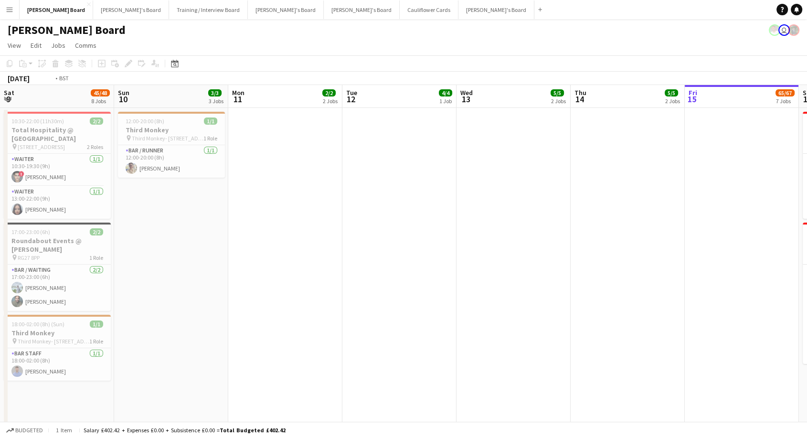
scroll to position [0, 330]
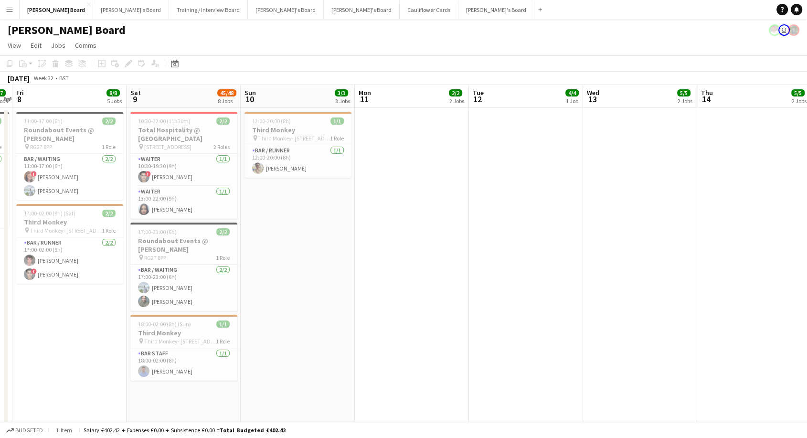
drag, startPoint x: 199, startPoint y: 233, endPoint x: 814, endPoint y: 221, distance: 615.0
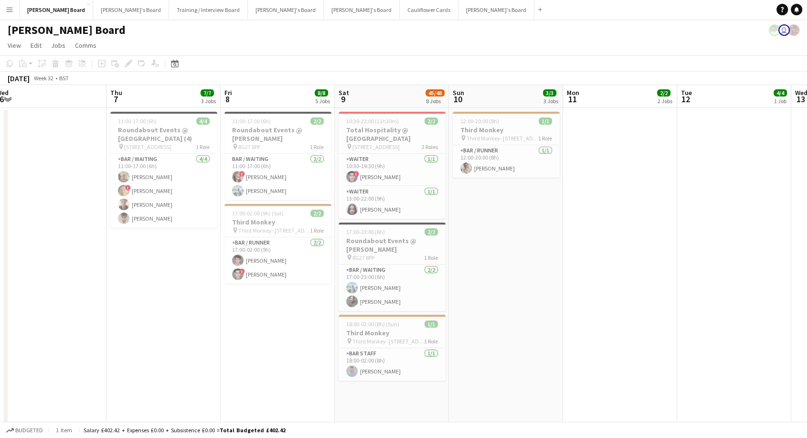
drag, startPoint x: 46, startPoint y: 326, endPoint x: 252, endPoint y: 320, distance: 206.3
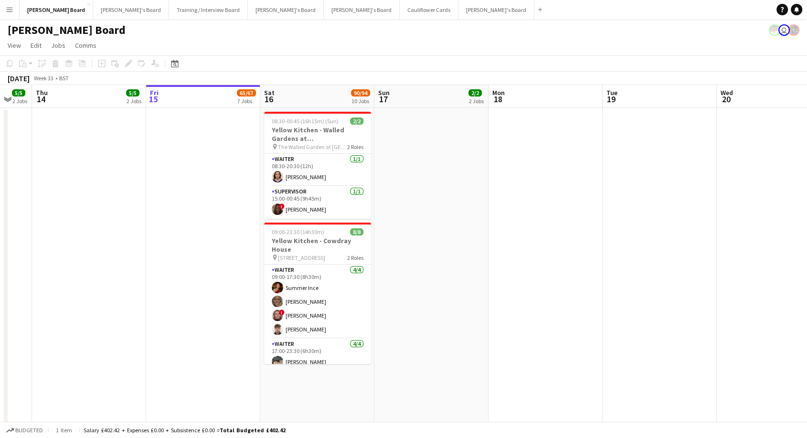
scroll to position [0, 328]
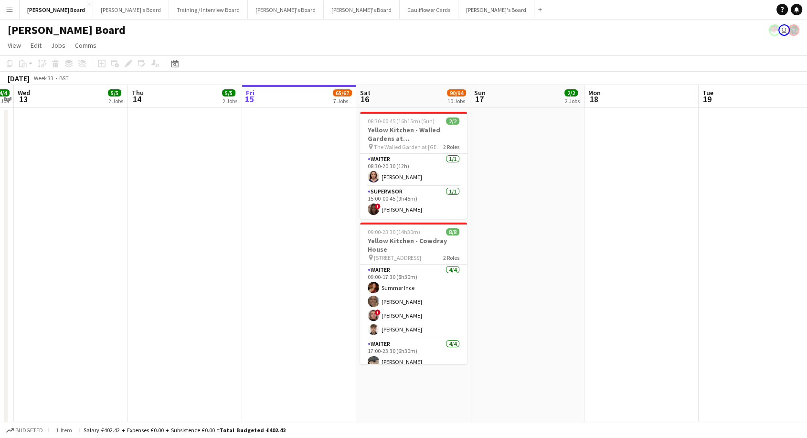
drag, startPoint x: 777, startPoint y: 234, endPoint x: 0, endPoint y: 374, distance: 789.3
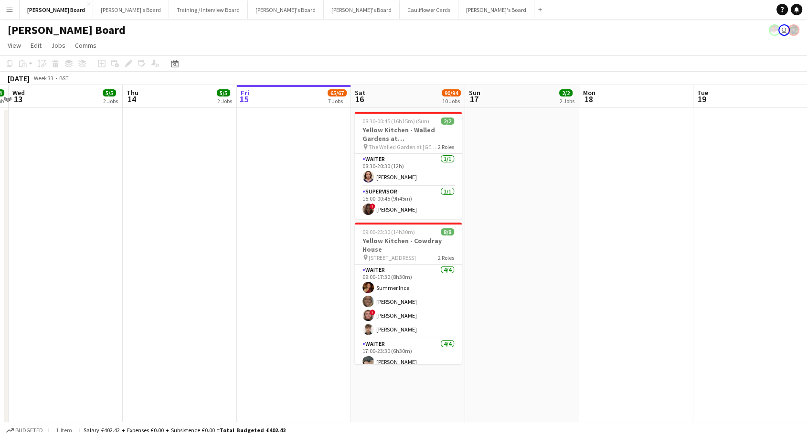
scroll to position [0, 355]
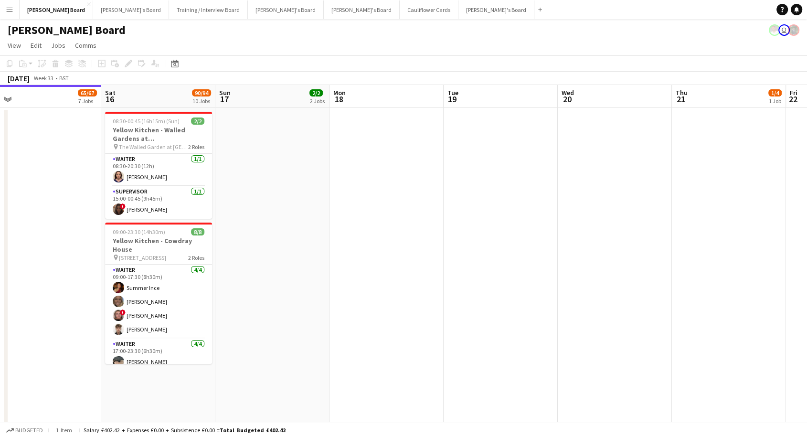
drag, startPoint x: 580, startPoint y: 244, endPoint x: 326, endPoint y: 300, distance: 260.6
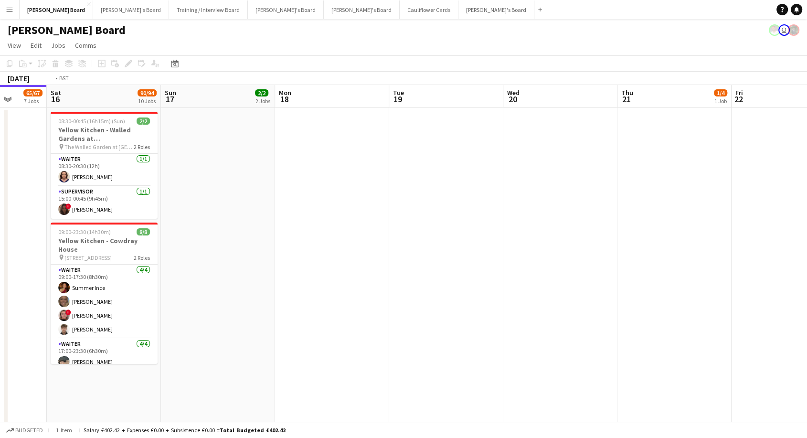
scroll to position [0, 386]
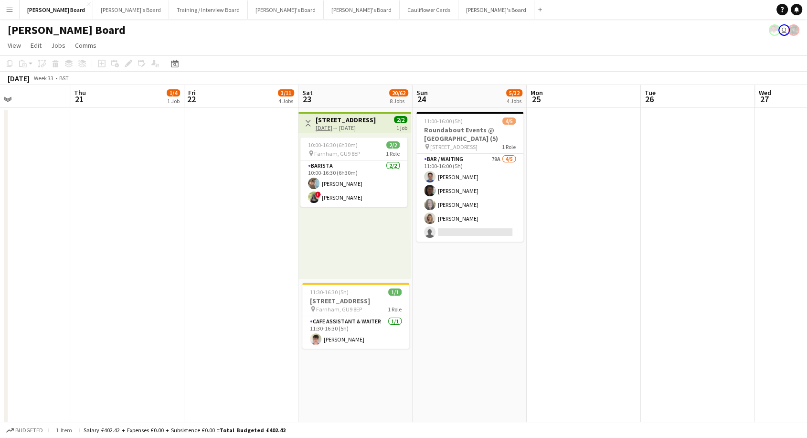
drag, startPoint x: 602, startPoint y: 213, endPoint x: 0, endPoint y: 322, distance: 611.8
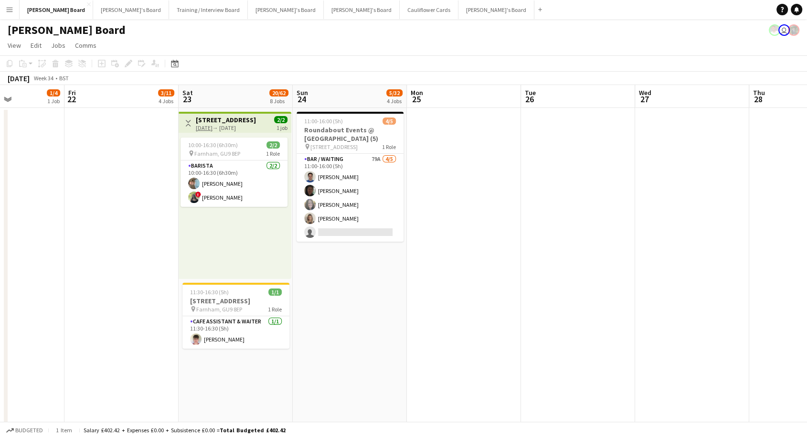
scroll to position [0, 387]
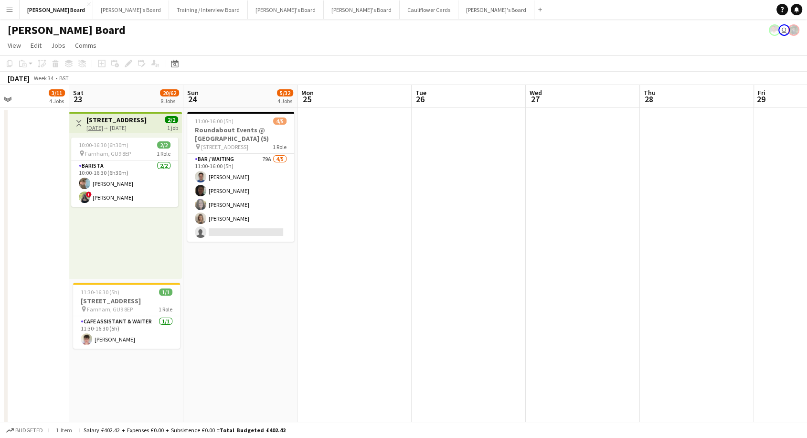
drag, startPoint x: 594, startPoint y: 283, endPoint x: 365, endPoint y: 295, distance: 229.4
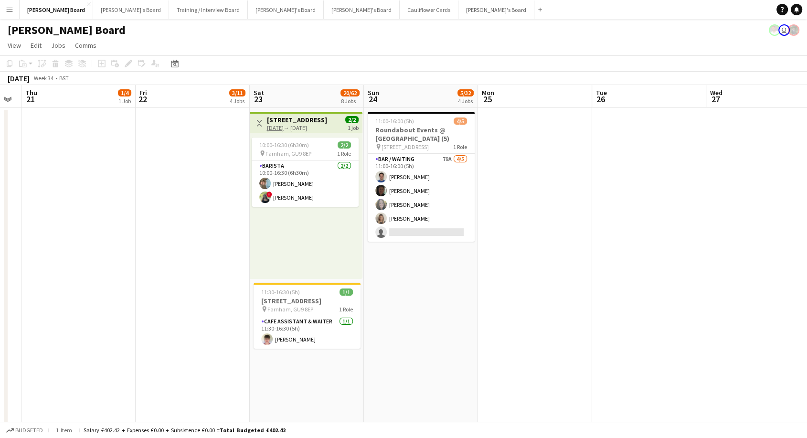
scroll to position [0, 304]
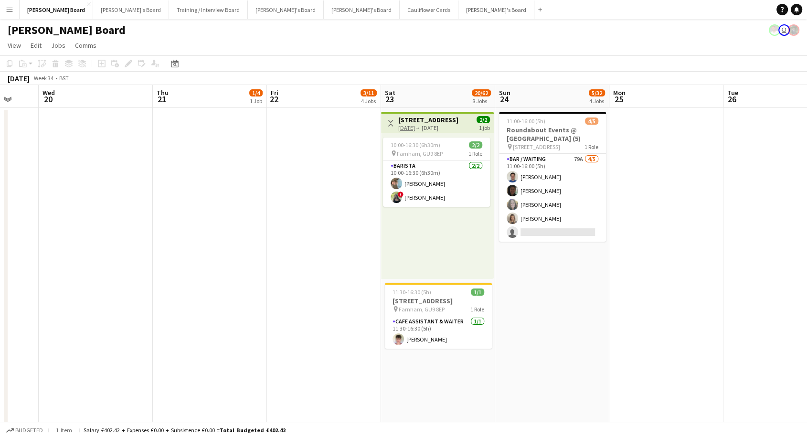
drag, startPoint x: 18, startPoint y: 288, endPoint x: 330, endPoint y: 284, distance: 311.8
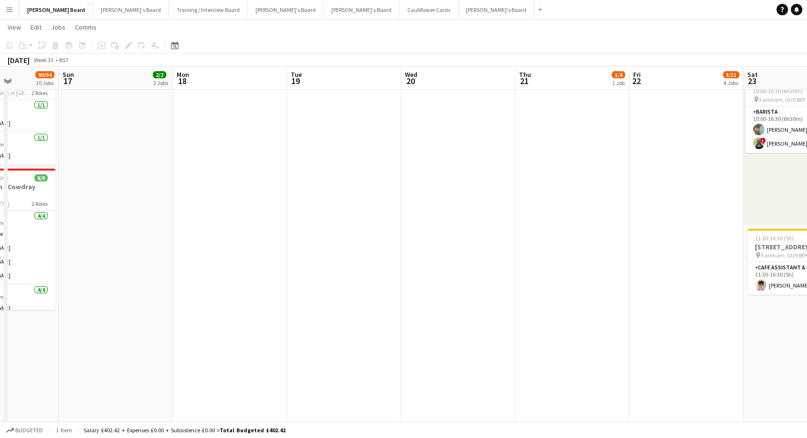
scroll to position [0, 283]
drag, startPoint x: 193, startPoint y: 348, endPoint x: 556, endPoint y: 348, distance: 362.8
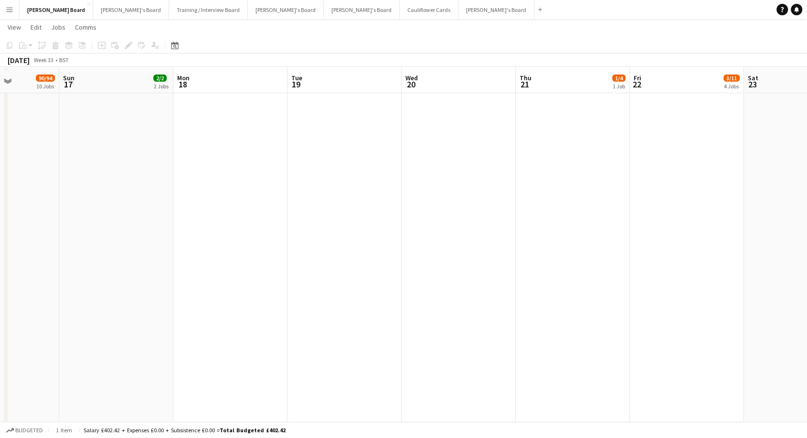
scroll to position [371, 0]
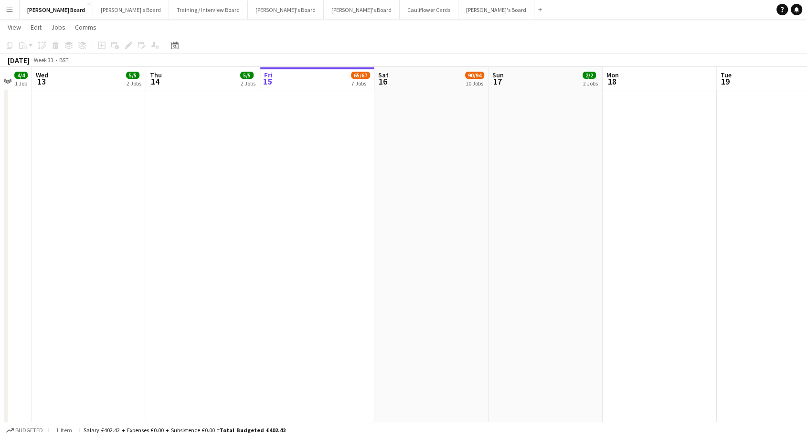
drag, startPoint x: 309, startPoint y: 306, endPoint x: 652, endPoint y: 297, distance: 342.4
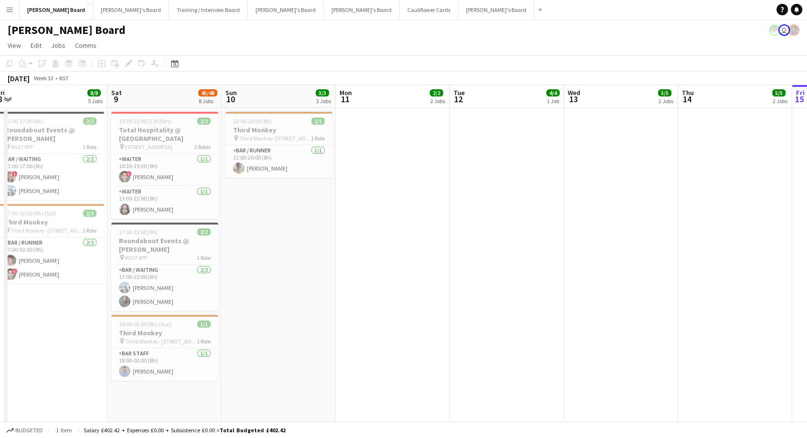
scroll to position [0, 325]
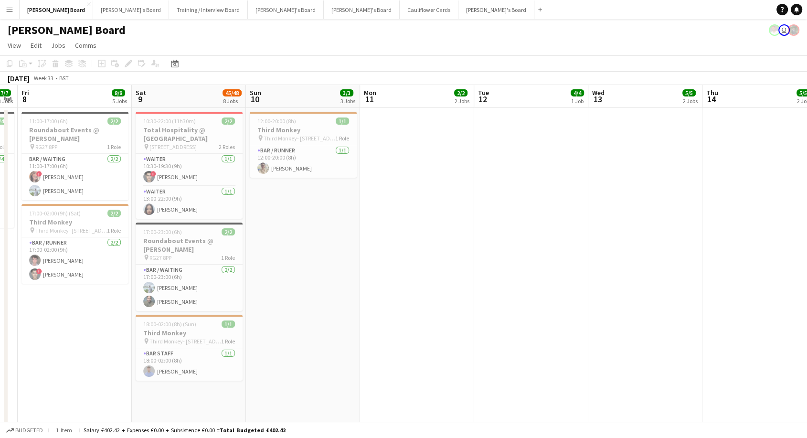
drag, startPoint x: 81, startPoint y: 203, endPoint x: 627, endPoint y: 211, distance: 546.2
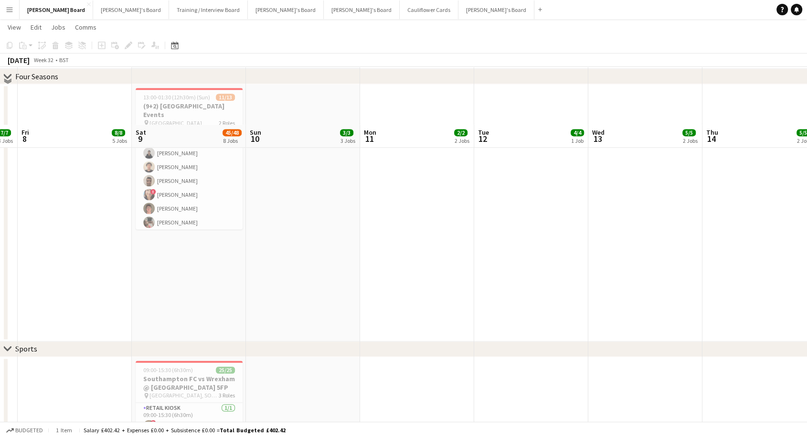
scroll to position [1538, 0]
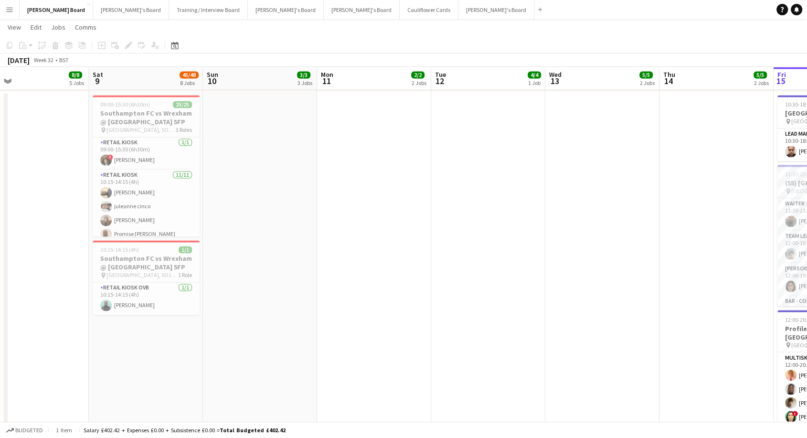
drag, startPoint x: 379, startPoint y: 273, endPoint x: 218, endPoint y: 279, distance: 160.5
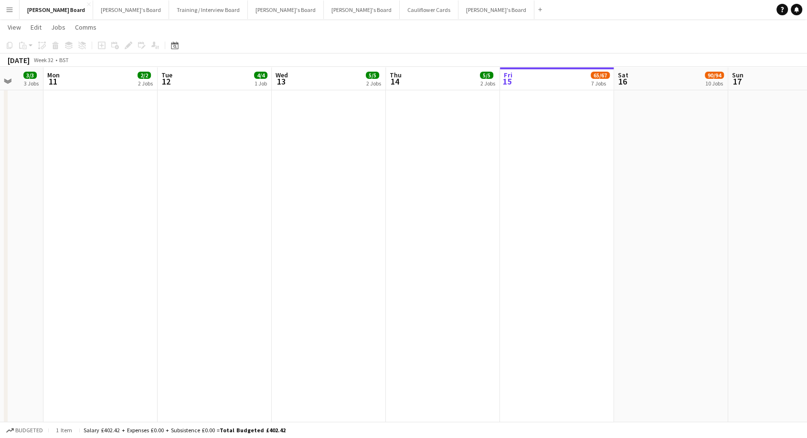
scroll to position [0, 400]
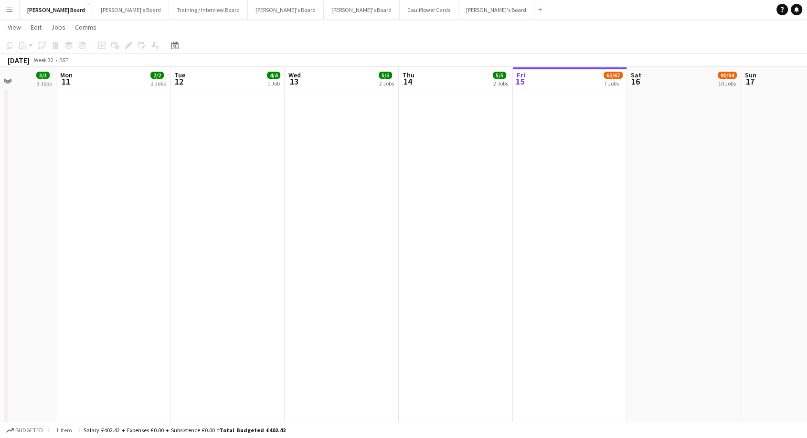
drag, startPoint x: 651, startPoint y: 229, endPoint x: 392, endPoint y: 263, distance: 260.5
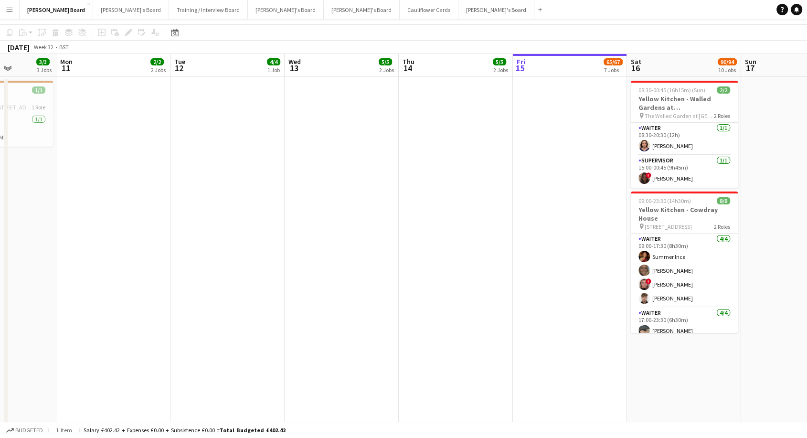
scroll to position [0, 0]
